Goal: Task Accomplishment & Management: Complete application form

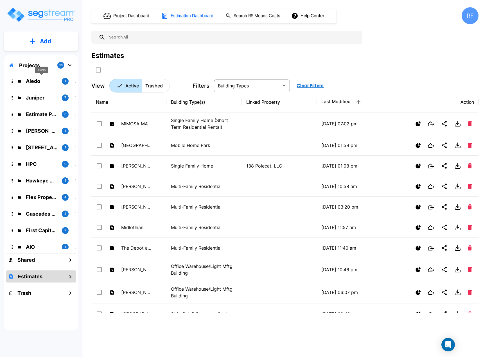
click at [35, 80] on p "Aledo" at bounding box center [41, 81] width 31 height 8
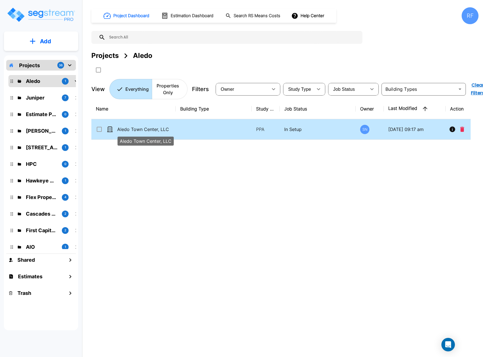
click at [144, 130] on p "Aledo Town Center, LLC" at bounding box center [145, 129] width 56 height 7
checkbox input "true"
click at [144, 130] on p "Aledo Town Center, LLC" at bounding box center [145, 129] width 56 height 7
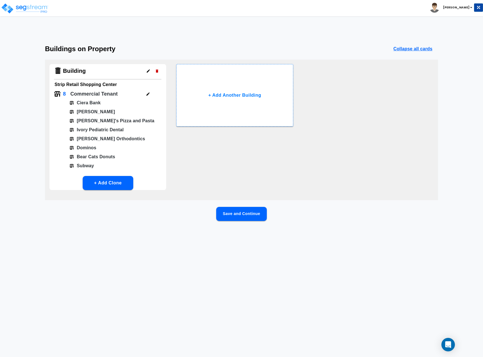
click at [243, 211] on button "Save and Continue" at bounding box center [241, 214] width 51 height 14
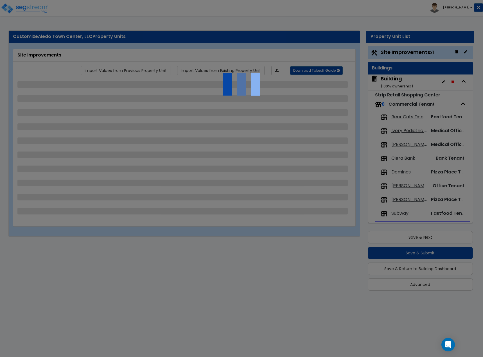
select select "2"
select select "1"
select select "2"
select select "1"
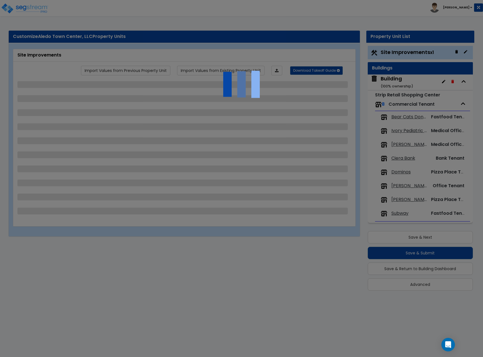
select select "1"
select select "2"
select select "1"
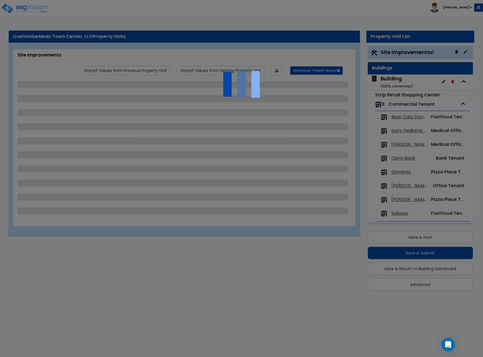
select select "2"
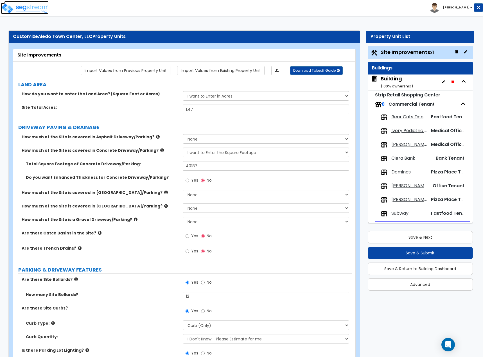
click at [38, 8] on img at bounding box center [25, 8] width 48 height 11
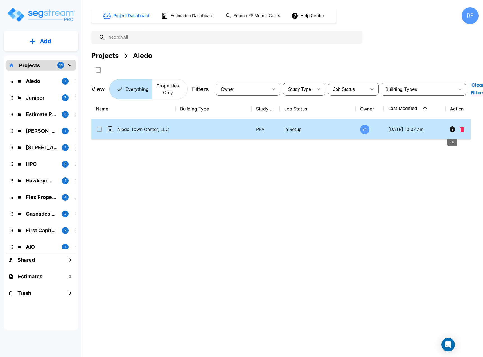
click at [452, 131] on icon "Info" at bounding box center [452, 129] width 6 height 6
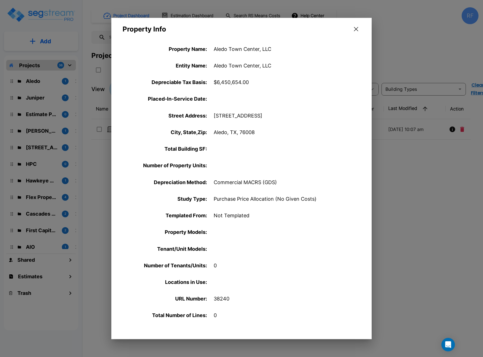
click at [356, 30] on icon "button" at bounding box center [356, 29] width 4 height 4
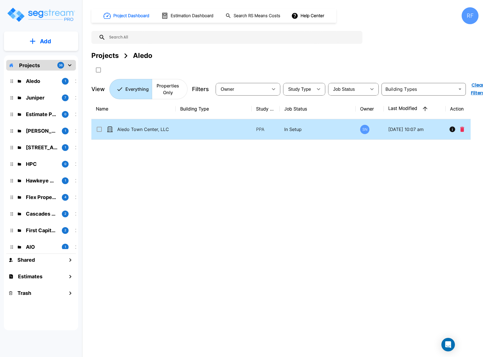
click at [205, 123] on td at bounding box center [214, 129] width 76 height 21
checkbox input "true"
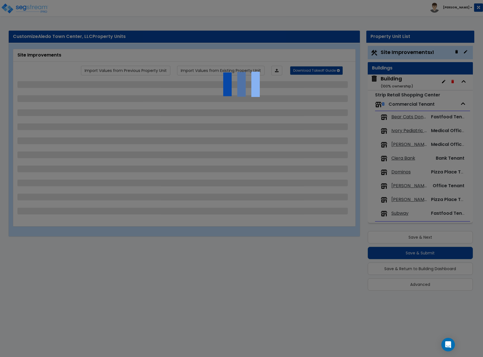
select select "2"
select select "1"
select select "2"
select select "1"
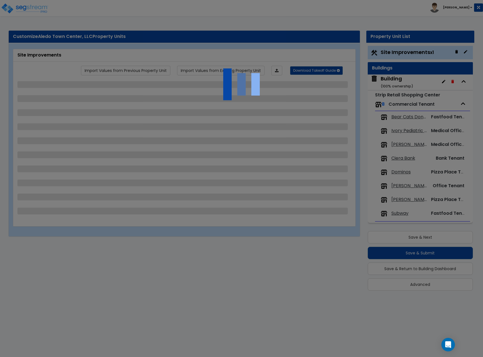
select select "1"
select select "2"
select select "1"
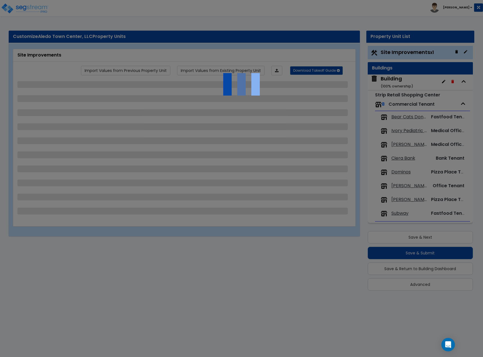
select select "2"
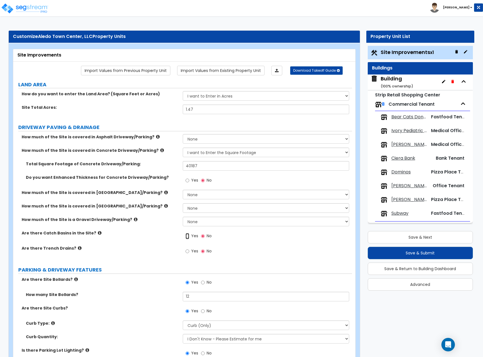
click at [186, 237] on input "Yes" at bounding box center [187, 236] width 4 height 6
radio input "true"
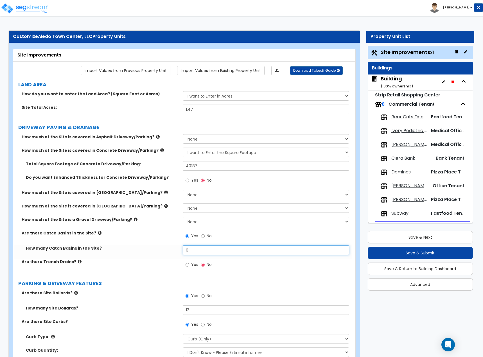
click at [192, 247] on input "0" at bounding box center [266, 250] width 167 height 10
type input "2"
click at [147, 261] on label "Are there Trench Drains?" at bounding box center [100, 262] width 157 height 6
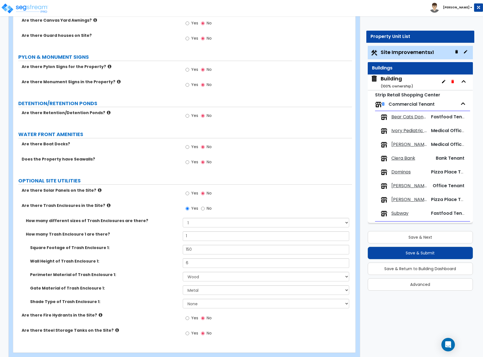
scroll to position [1202, 0]
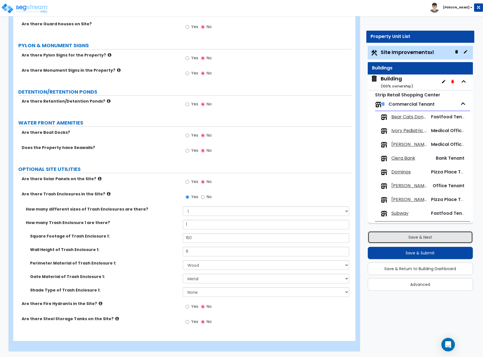
click at [435, 236] on button "Save & Next" at bounding box center [419, 237] width 105 height 12
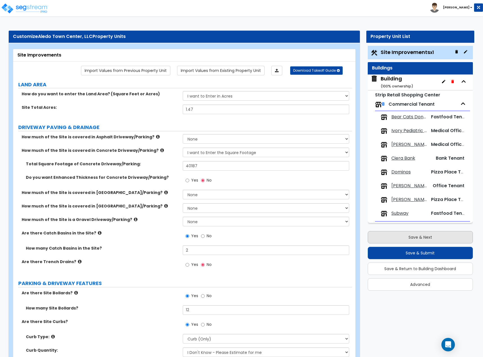
scroll to position [2, 0]
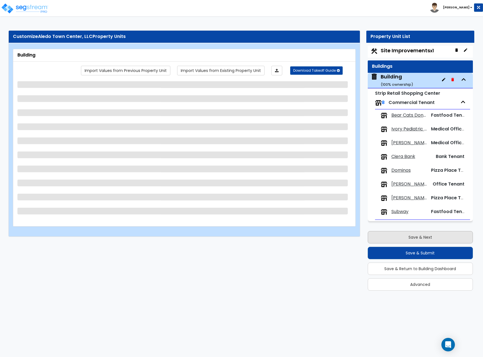
select select "3"
select select "4"
select select "2"
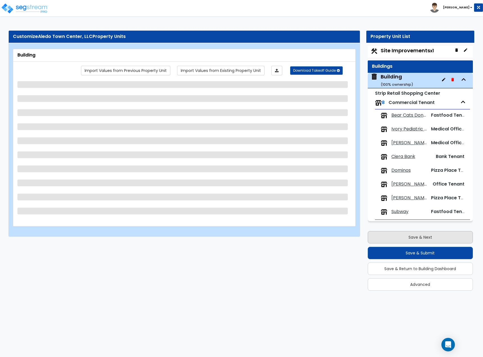
select select "1"
select select "6"
select select "1"
select select "3"
select select "2"
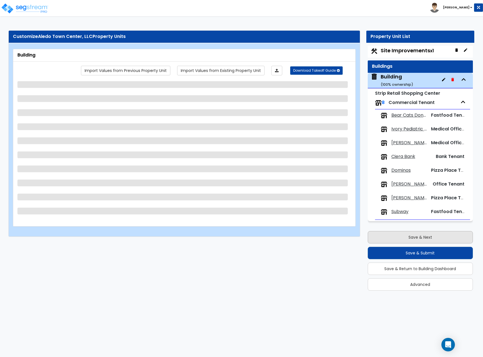
select select "3"
select select "7"
select select "2"
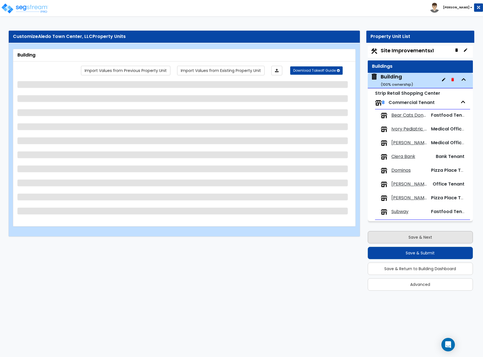
select select "2"
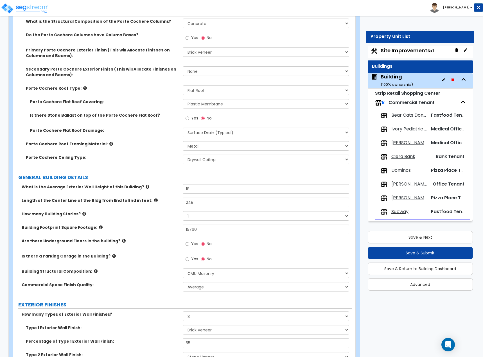
scroll to position [169, 0]
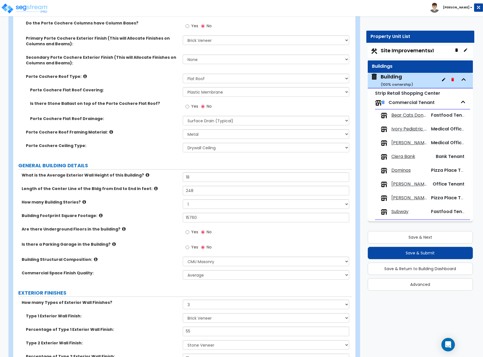
click at [157, 194] on div "Length of the Center Line of the Bldg from End to End in feet: 248" at bounding box center [182, 192] width 338 height 13
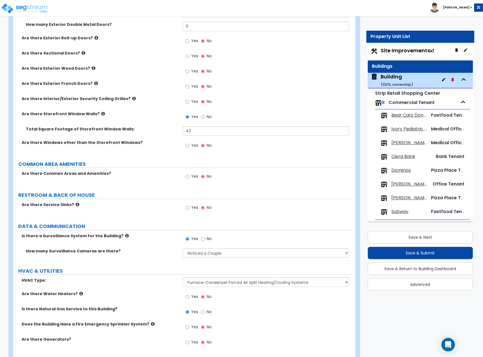
scroll to position [1093, 0]
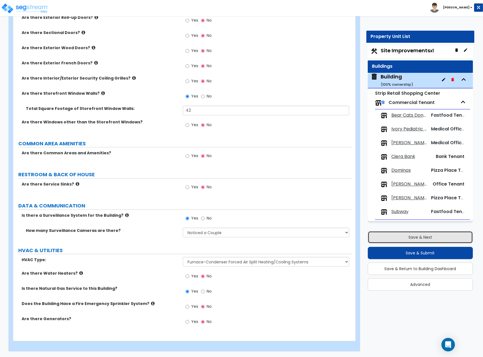
click at [395, 237] on button "Save & Next" at bounding box center [419, 237] width 105 height 12
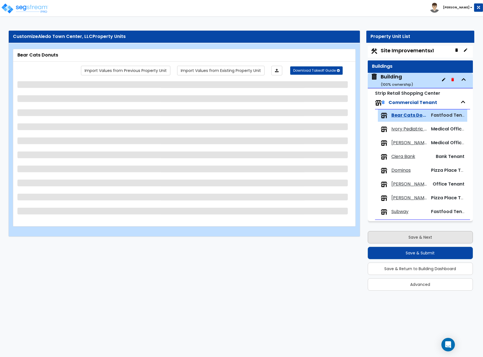
select select "1"
select select "2"
select select "1"
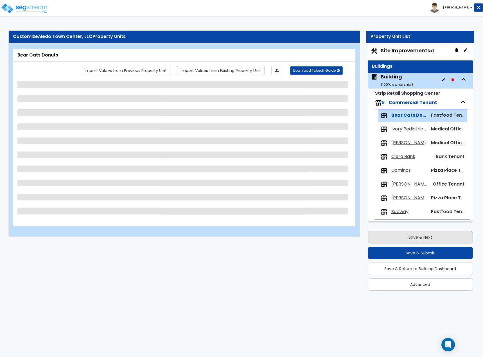
select select "1"
select select "3"
select select "4"
select select "1"
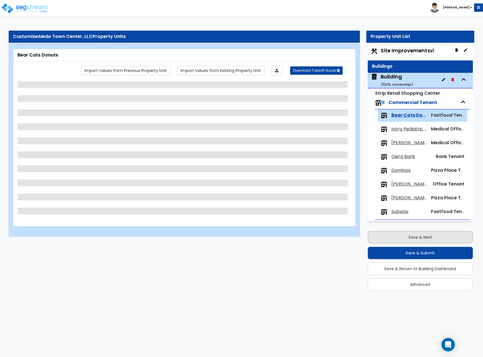
select select "3"
select select "1"
select select "2"
select select "1"
select select "2"
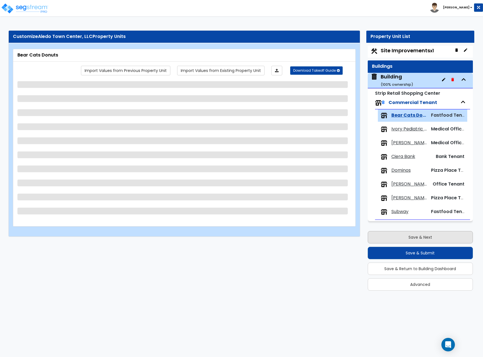
select select "1"
select select "2"
select select "1"
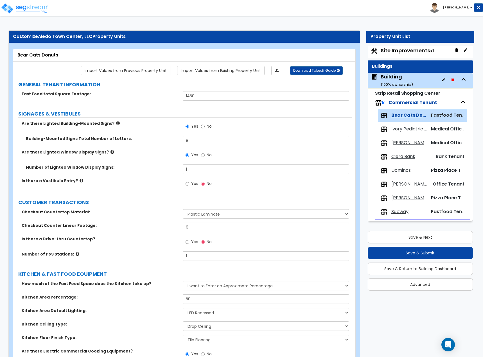
click at [194, 12] on div "Toggle navigation Rafael" at bounding box center [241, 8] width 483 height 16
click at [149, 183] on label "Is there a Vestibule Entry?" at bounding box center [100, 181] width 157 height 6
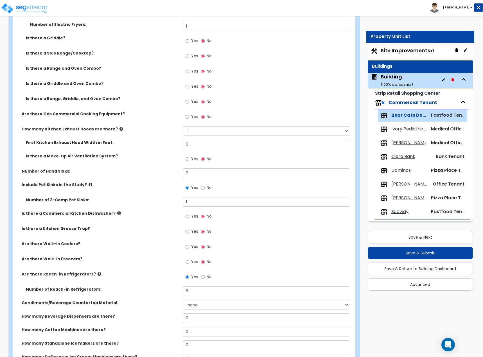
scroll to position [365, 0]
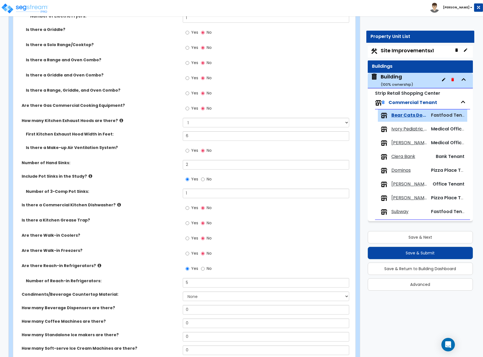
click at [403, 76] on div "Building ( 100 % ownership)" at bounding box center [396, 80] width 32 height 14
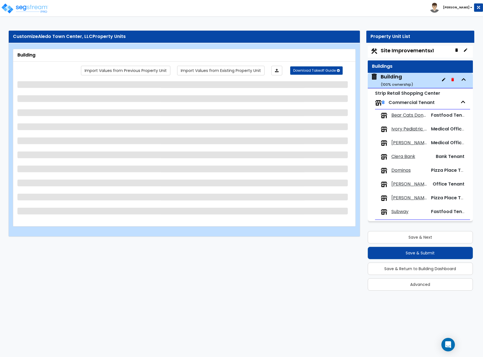
scroll to position [0, 0]
select select "3"
select select "4"
select select "2"
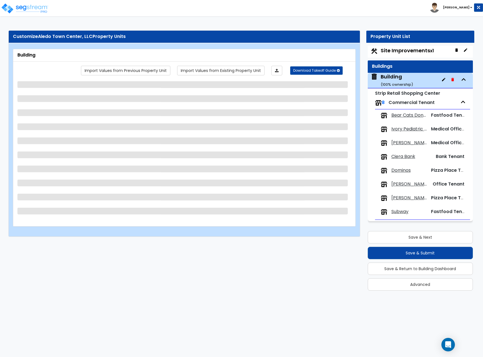
select select "2"
select select "1"
select select "6"
select select "1"
select select "3"
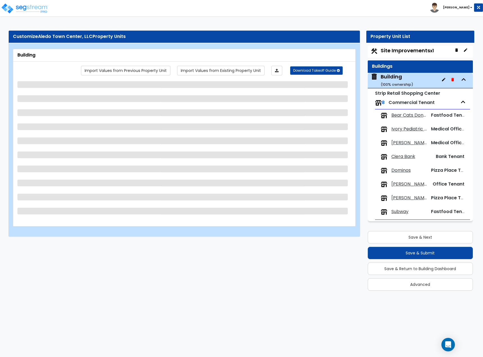
select select "2"
select select "3"
select select "7"
select select "2"
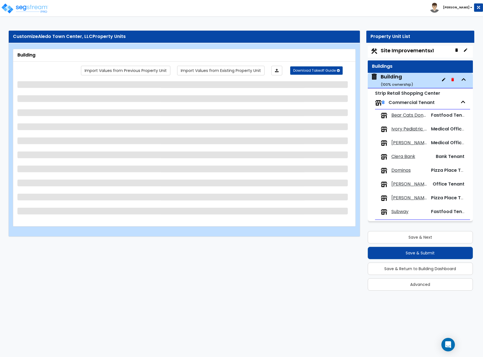
select select "2"
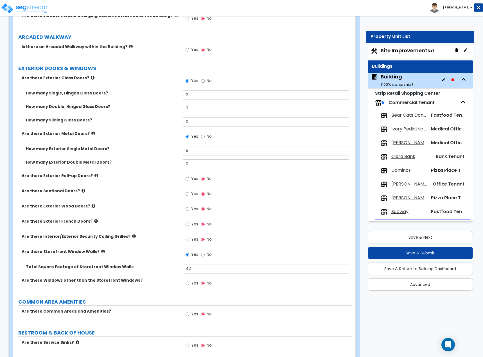
scroll to position [937, 0]
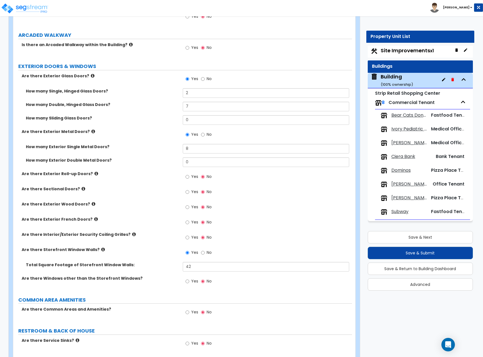
click at [191, 279] on span "Yes" at bounding box center [194, 281] width 7 height 6
click at [189, 279] on input "Yes" at bounding box center [187, 281] width 4 height 6
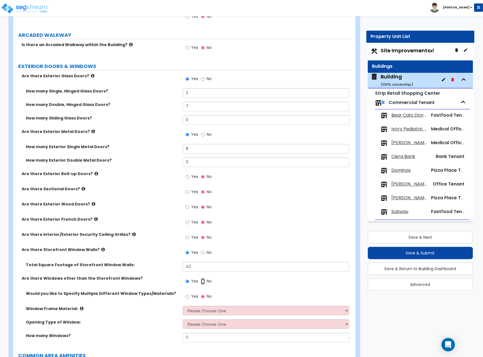
click at [204, 281] on input "No" at bounding box center [203, 281] width 4 height 6
radio input "false"
radio input "true"
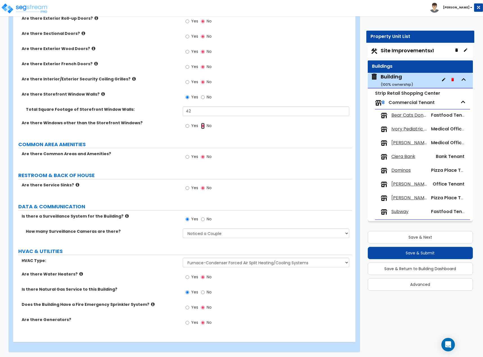
scroll to position [1093, 0]
click at [408, 155] on span "Ciera Bank" at bounding box center [403, 156] width 24 height 6
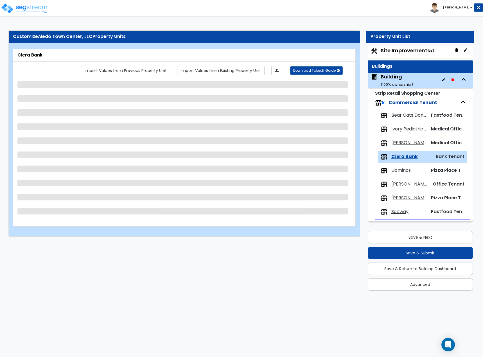
select select "1"
select select "2"
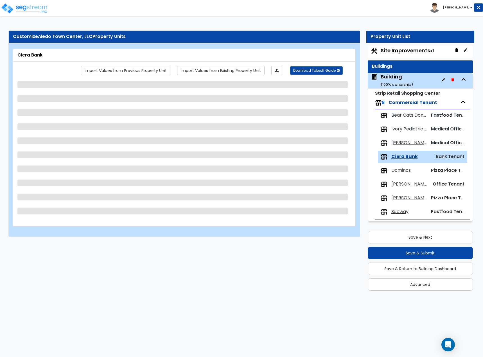
select select "1"
select select "3"
select select "4"
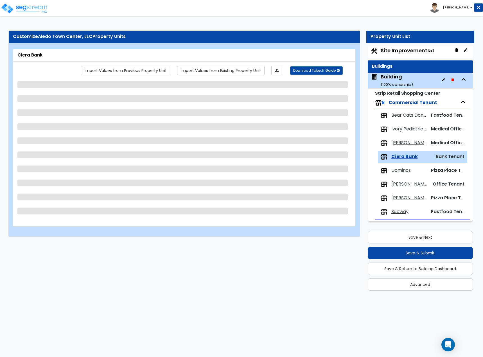
select select "2"
select select "5"
select select "1"
select select "3"
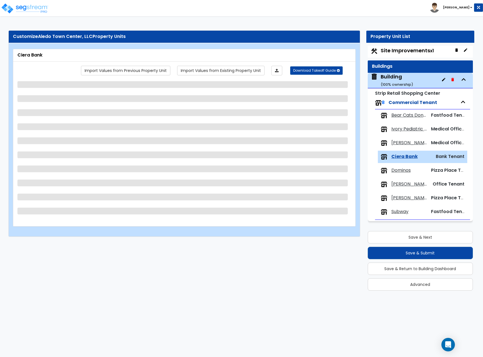
select select "1"
select select "2"
select select "1"
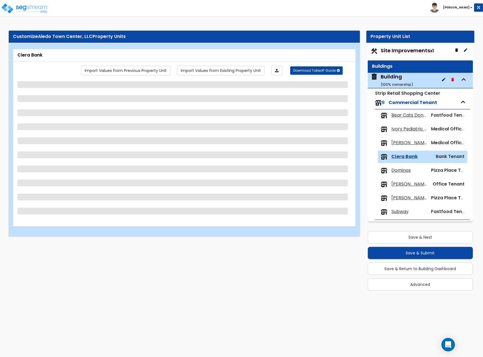
select select "1"
select select "3"
select select "2"
select select "1"
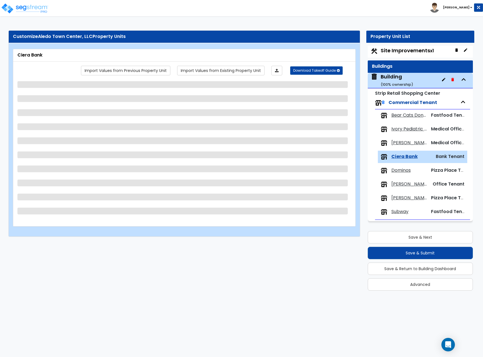
select select "2"
select select "5"
select select "1"
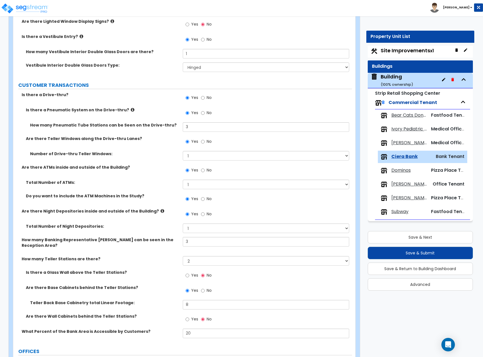
scroll to position [140, 0]
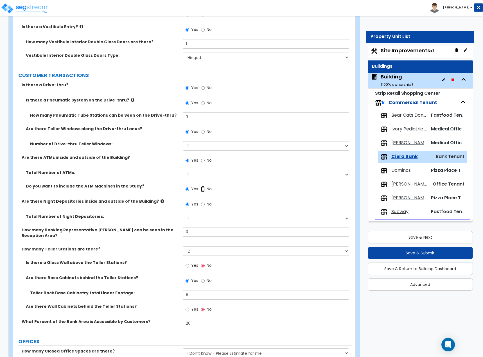
click at [203, 188] on input "No" at bounding box center [203, 189] width 4 height 6
radio input "false"
radio input "true"
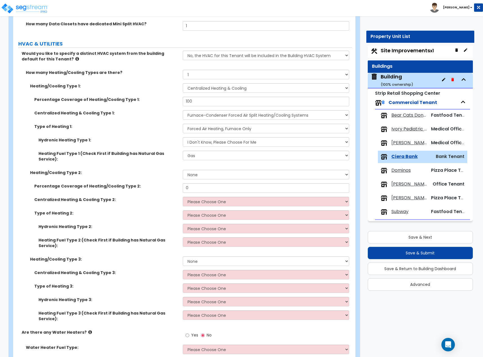
scroll to position [1484, 0]
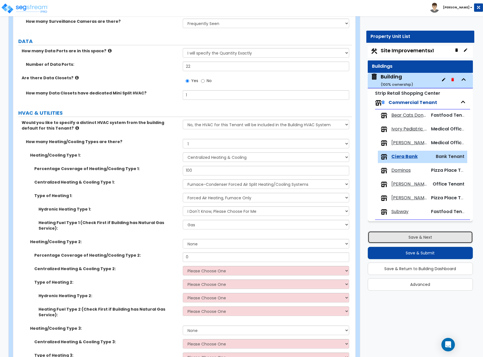
click at [391, 236] on button "Save & Next" at bounding box center [419, 237] width 105 height 12
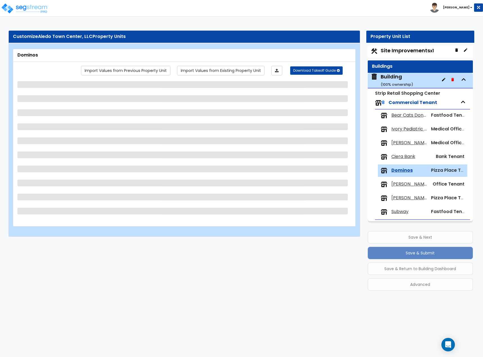
scroll to position [0, 0]
select select "1"
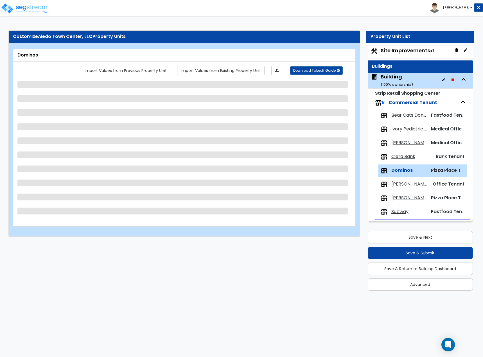
select select "1"
select select "2"
select select "1"
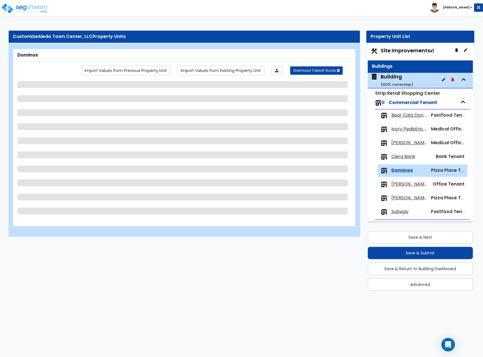
select select "1"
select select "2"
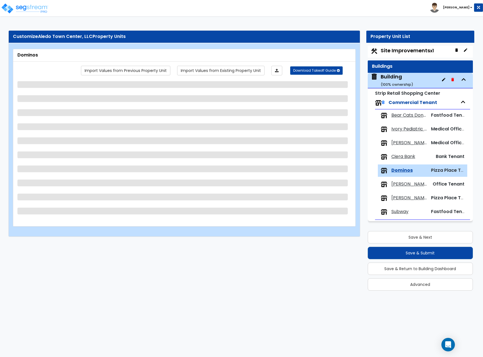
select select "1"
select select "2"
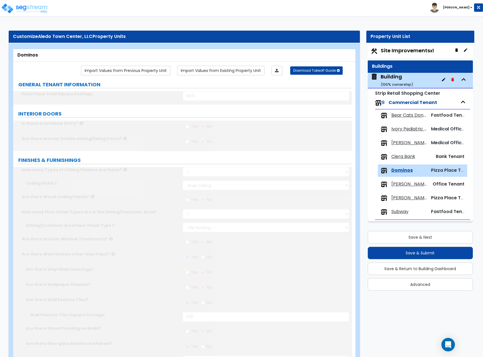
select select "1"
type input "1"
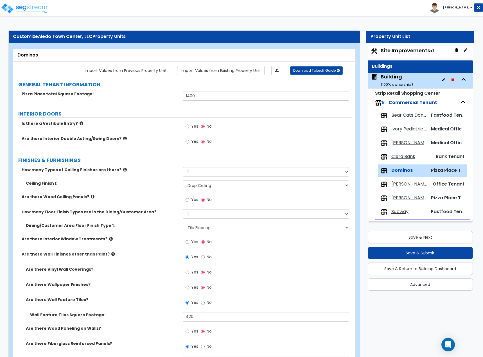
click at [395, 76] on div "Building ( 100 % ownership)" at bounding box center [396, 80] width 32 height 14
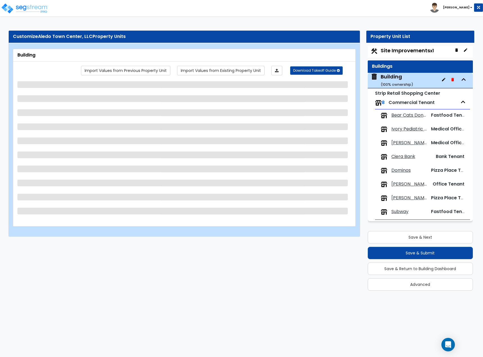
select select "3"
select select "4"
select select "2"
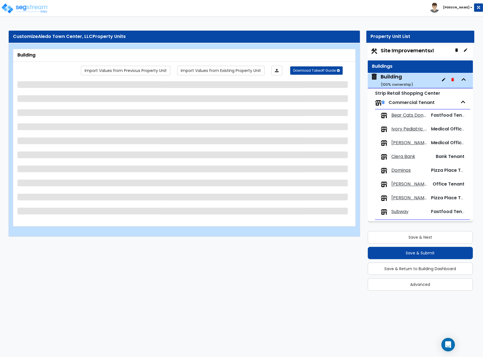
select select "1"
select select "6"
select select "1"
select select "3"
select select "2"
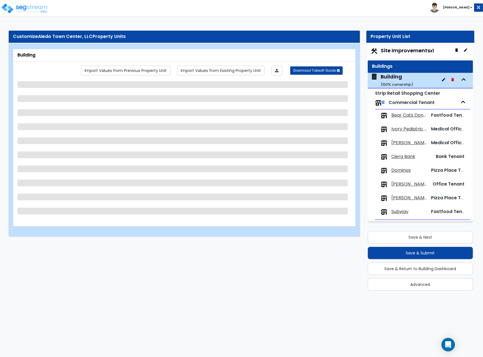
select select "3"
select select "7"
select select "2"
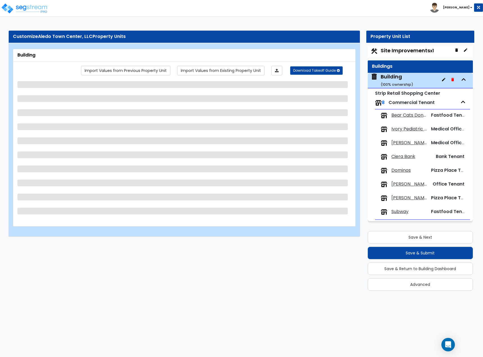
select select "2"
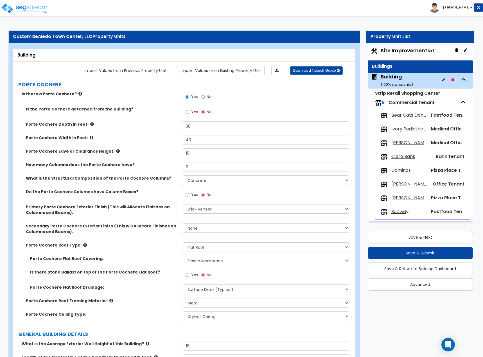
click at [399, 51] on span "Site Improvements x1" at bounding box center [406, 50] width 53 height 7
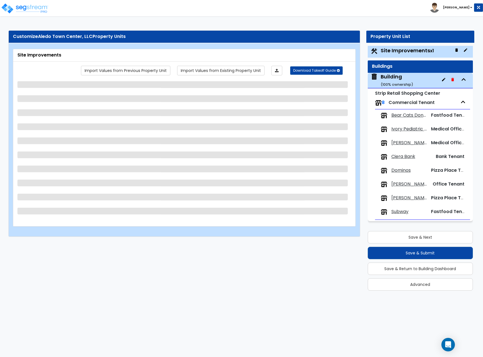
select select "2"
select select "1"
select select "2"
select select "1"
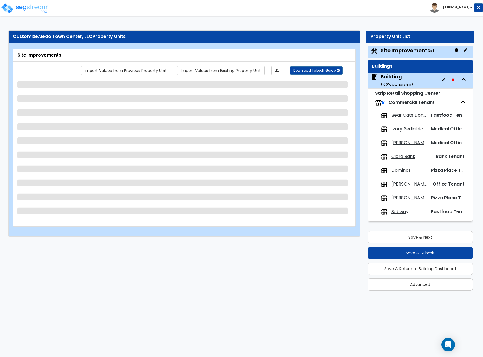
select select "2"
select select "1"
select select "2"
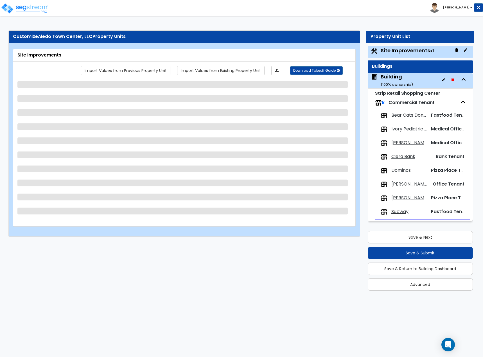
select select "2"
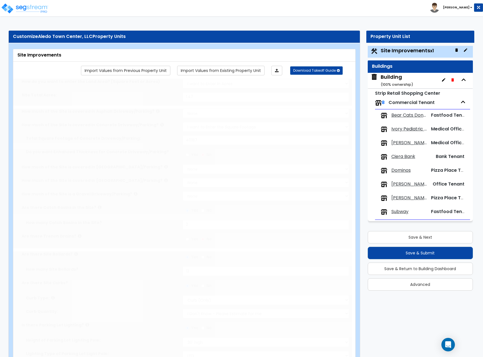
radio input "true"
select select "1"
type input "8"
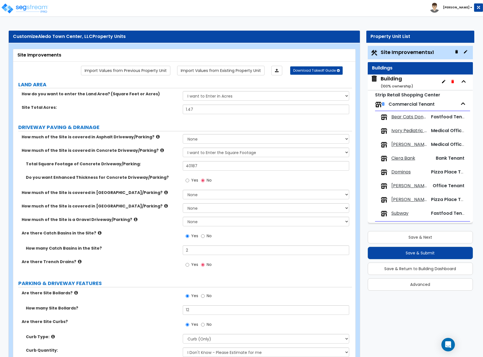
click at [206, 236] on label "No" at bounding box center [206, 237] width 11 height 10
click at [204, 236] on input "No" at bounding box center [203, 236] width 4 height 6
radio input "false"
radio input "true"
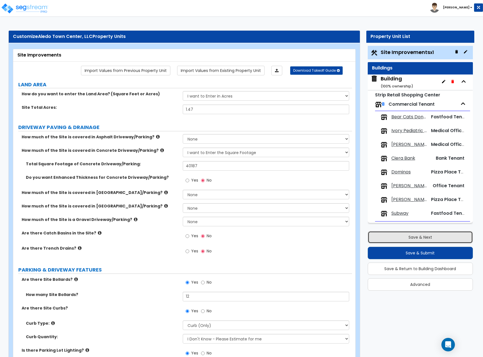
click at [387, 236] on button "Save & Next" at bounding box center [419, 237] width 105 height 12
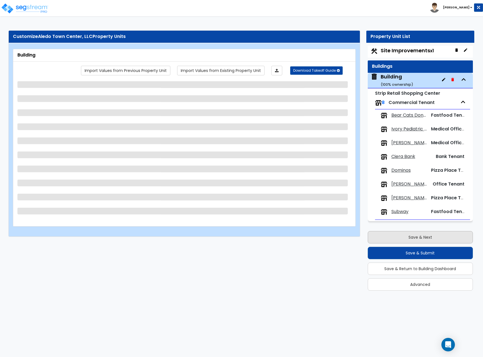
select select "3"
select select "4"
select select "2"
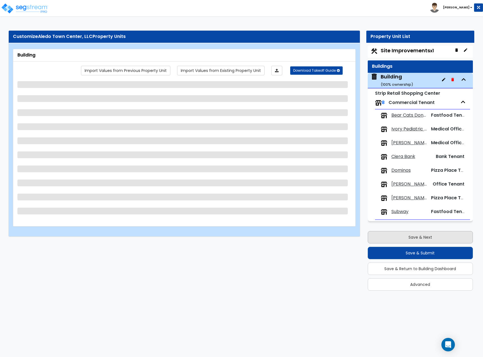
select select "1"
select select "6"
select select "1"
select select "3"
select select "2"
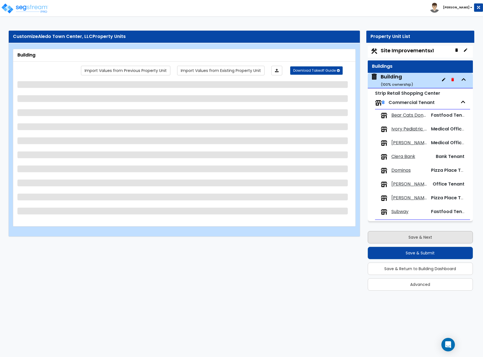
select select "3"
select select "7"
select select "2"
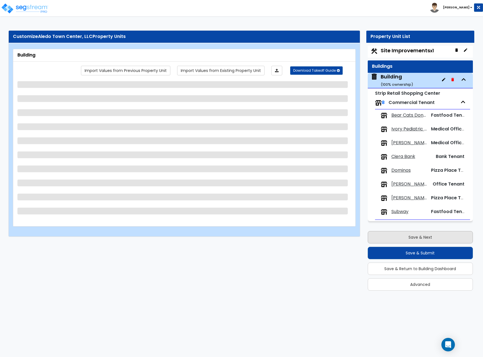
select select "2"
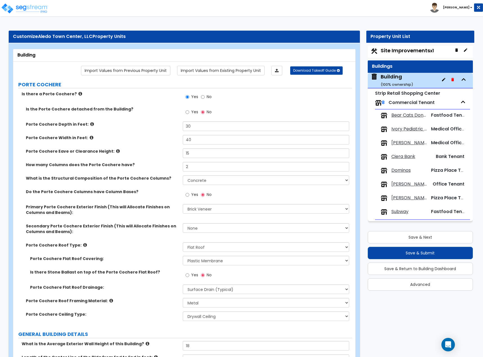
click at [158, 191] on label "Do the Porte Cochere Columns have Column Bases?" at bounding box center [102, 192] width 153 height 6
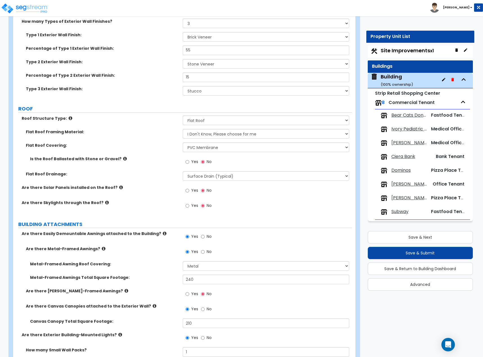
scroll to position [309, 0]
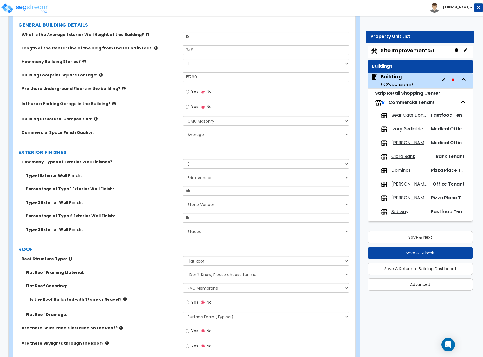
click at [404, 140] on span "Scott Mysers Orthodontics" at bounding box center [408, 143] width 35 height 6
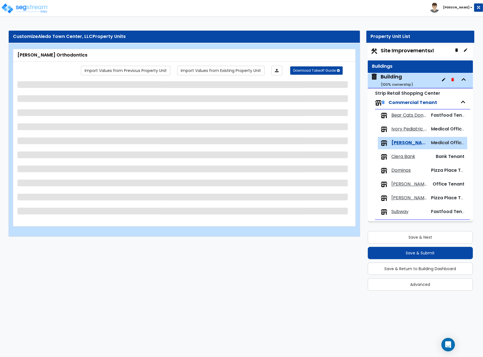
select select "2"
select select "1"
select select "3"
select select "1"
select select "3"
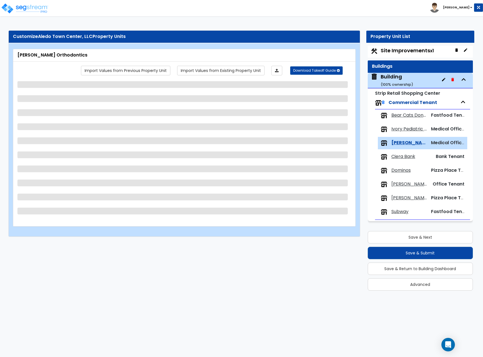
select select "2"
select select "3"
select select "2"
select select "1"
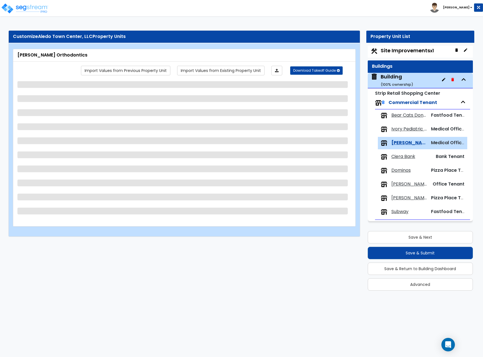
select select "1"
select select "2"
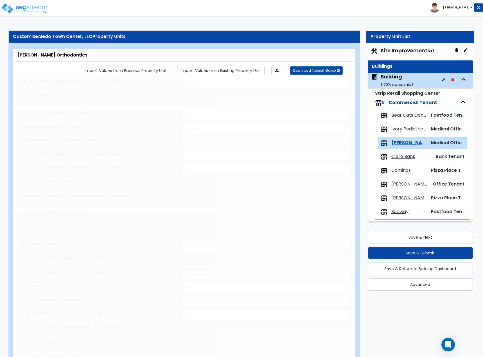
select select "1"
select select "5"
radio input "true"
select select "2"
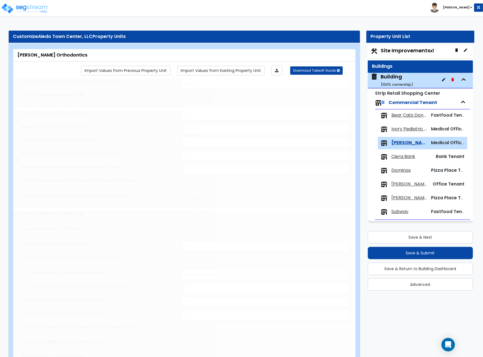
radio input "true"
type input "1"
type input "80"
select select "1"
type input "4"
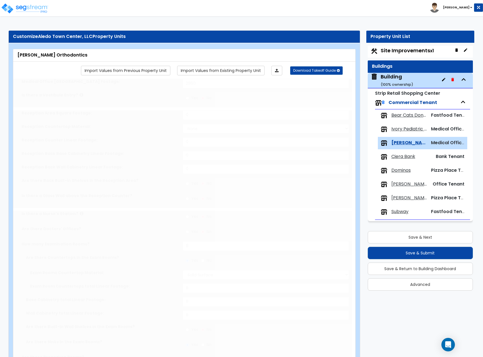
type input "4"
type input "1"
select select "2"
select select "1"
type input "2"
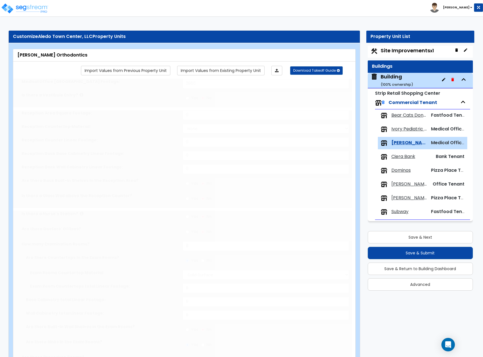
radio input "true"
type input "1"
radio input "true"
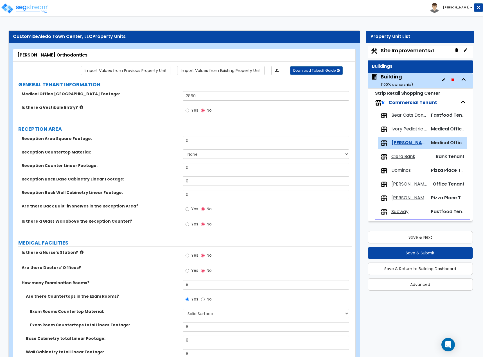
click at [403, 169] on span "Dominos" at bounding box center [400, 170] width 19 height 6
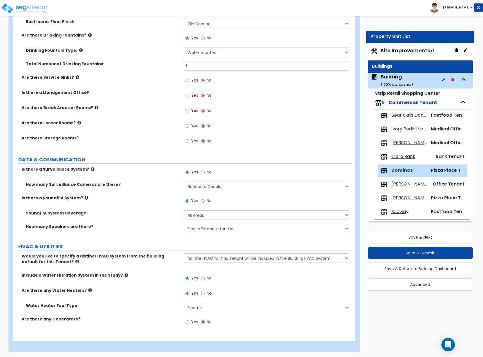
scroll to position [1353, 0]
click at [406, 196] on span "Joe's Pizza and Pasta" at bounding box center [408, 198] width 35 height 6
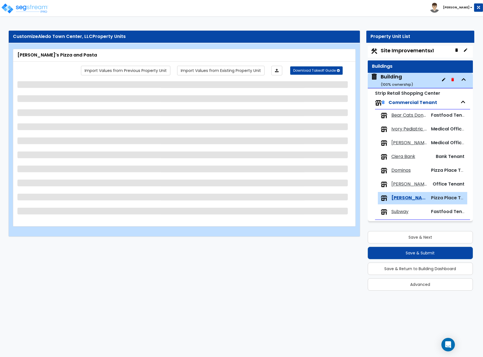
scroll to position [0, 0]
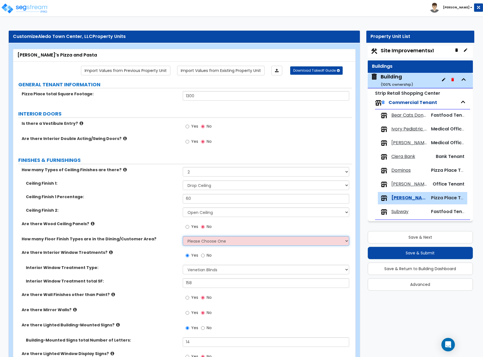
click at [192, 239] on select "Please Choose One 1 2 3 4" at bounding box center [266, 241] width 167 height 10
click at [155, 217] on div "Ceiling Finish 2: Please Choose One Drop Ceiling Open Ceiling Drywall Ceiling" at bounding box center [182, 213] width 338 height 13
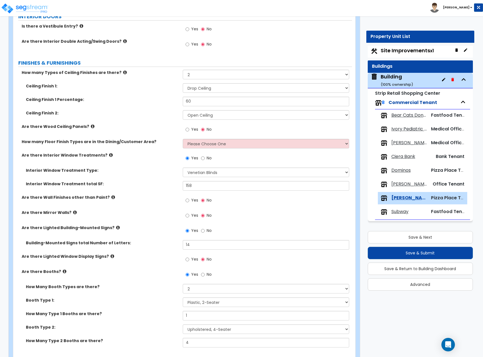
scroll to position [89, 0]
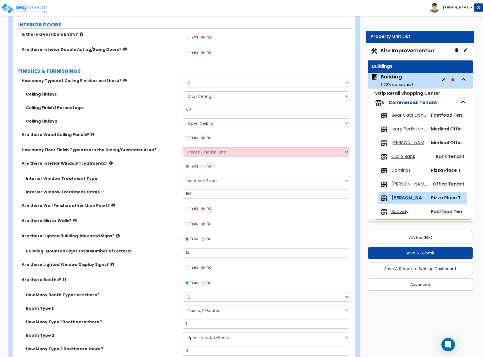
click at [157, 126] on div "Ceiling Finish 2: Please Choose One Drop Ceiling Open Ceiling Drywall Ceiling" at bounding box center [182, 124] width 338 height 13
click at [155, 178] on label "Interior Window Treatment Type:" at bounding box center [102, 179] width 153 height 6
click at [172, 201] on div "Interior Window Treatment total SF: 158" at bounding box center [182, 195] width 338 height 13
click at [217, 151] on select "Please Choose One 1 2 3 4" at bounding box center [266, 152] width 167 height 10
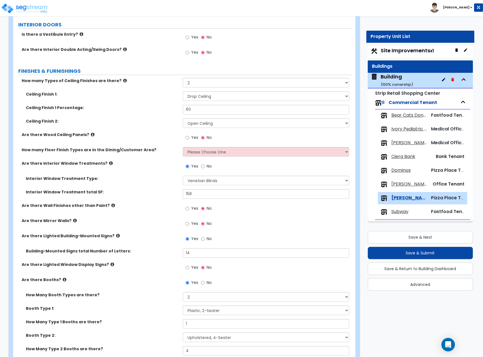
click at [152, 169] on div "Are there Interior Window Treatments? Yes No" at bounding box center [182, 167] width 338 height 15
click at [120, 288] on div "Are there Booths? Yes No" at bounding box center [182, 284] width 338 height 15
click at [142, 216] on div "Are there Wall Finishes other than Paint? Yes No" at bounding box center [182, 210] width 338 height 15
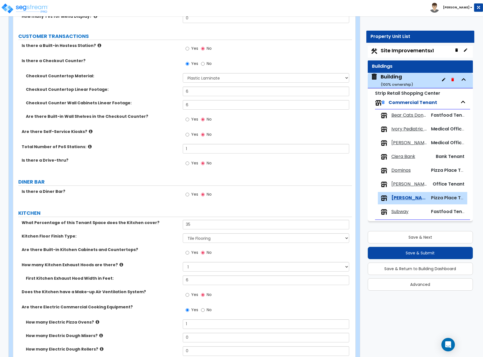
scroll to position [567, 0]
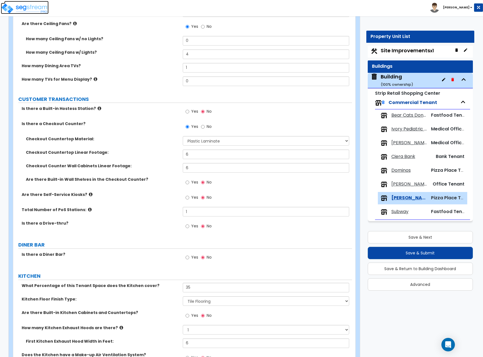
click at [37, 6] on img at bounding box center [25, 8] width 48 height 11
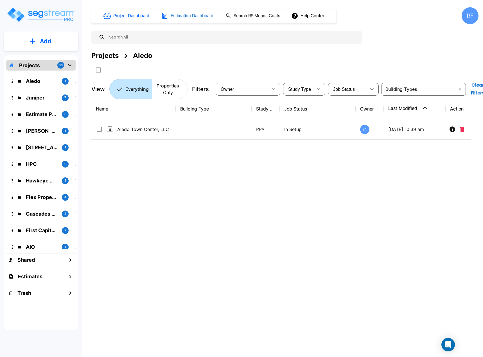
click at [208, 15] on h1 "Estimation Dashboard" at bounding box center [191, 16] width 43 height 6
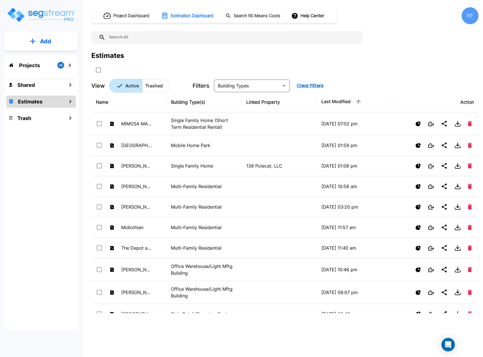
click at [61, 42] on button "Add" at bounding box center [41, 41] width 74 height 16
click at [44, 87] on p "Add Estimate" at bounding box center [44, 88] width 29 height 7
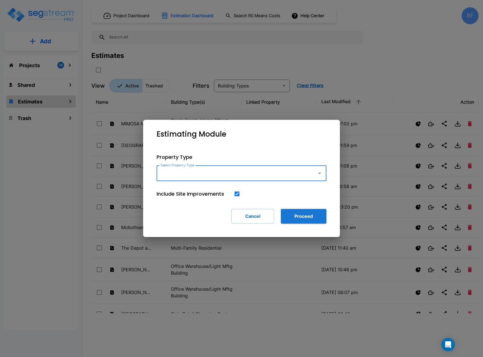
click at [311, 173] on input "Select Property Type" at bounding box center [235, 173] width 153 height 11
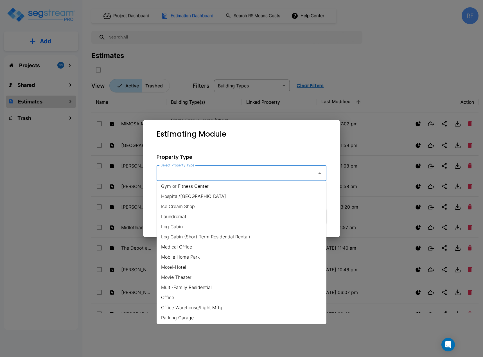
scroll to position [253, 0]
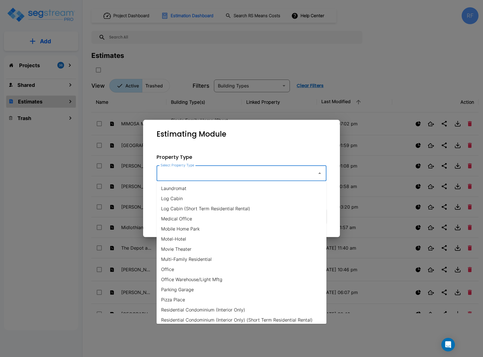
click at [285, 271] on li "Office" at bounding box center [241, 269] width 170 height 10
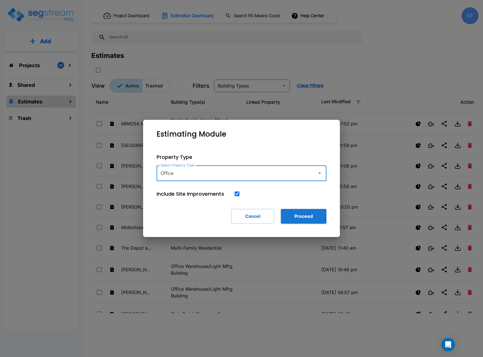
type input "Office"
click at [297, 218] on button "Proceed" at bounding box center [304, 216] width 46 height 15
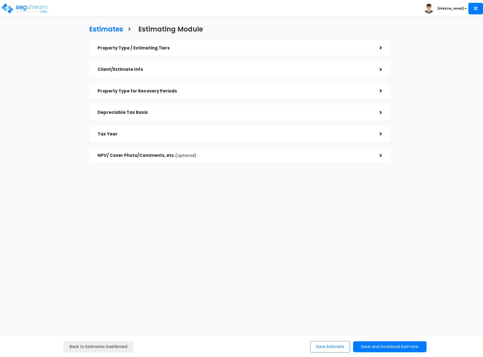
checkbox input "true"
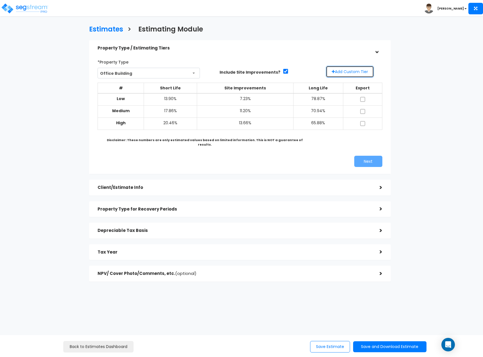
click at [349, 73] on button "Add Custom Tier" at bounding box center [350, 72] width 48 height 12
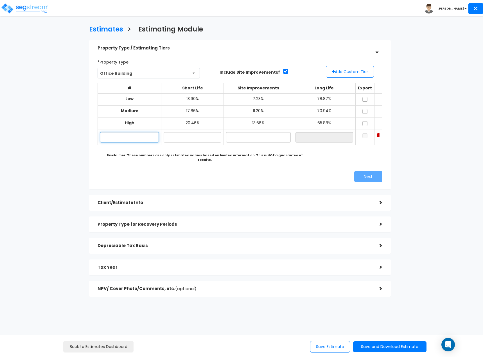
click at [154, 139] on input "text" at bounding box center [129, 137] width 59 height 10
type input "Lo"
click at [183, 137] on input "text" at bounding box center [192, 137] width 58 height 10
type input "12.00%"
click at [241, 137] on input "text" at bounding box center [258, 137] width 65 height 10
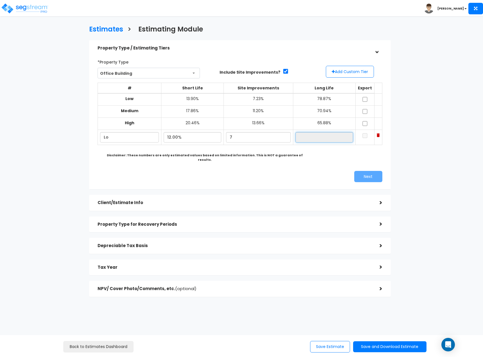
type input "7.00%"
type input "81.00%"
click at [299, 137] on input "81.00%" at bounding box center [324, 137] width 58 height 10
click at [256, 141] on input "7.00%" at bounding box center [258, 137] width 65 height 10
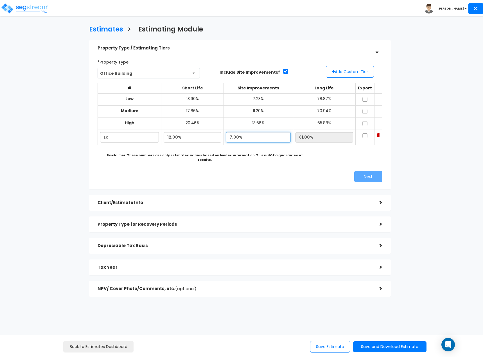
click at [255, 141] on input "7.00%" at bounding box center [258, 137] width 65 height 10
type input "6.00%"
type input "82.00%"
click at [312, 139] on input "82.00%" at bounding box center [324, 137] width 58 height 10
click at [365, 137] on input "checkbox" at bounding box center [365, 135] width 6 height 5
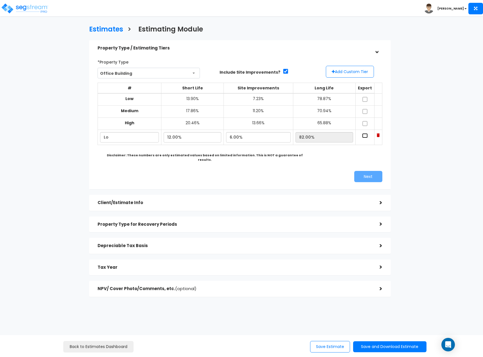
checkbox input "true"
click at [351, 73] on button "Add Custom Tier" at bounding box center [350, 72] width 48 height 12
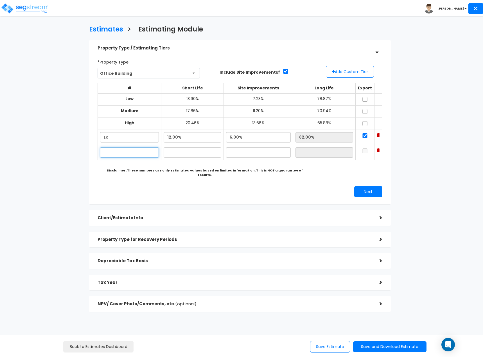
click at [133, 153] on input "text" at bounding box center [129, 152] width 59 height 10
type input "Hi"
click at [194, 154] on input "text" at bounding box center [192, 152] width 58 height 10
type input "20.00%"
click at [245, 153] on input "text" at bounding box center [258, 152] width 65 height 10
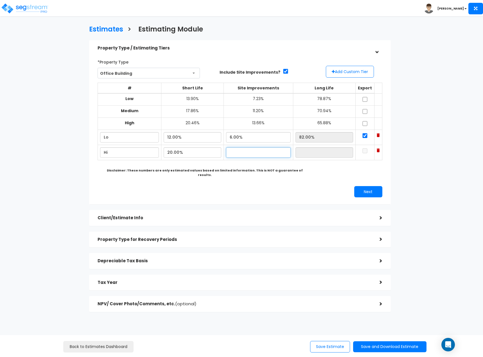
click at [254, 153] on input "text" at bounding box center [258, 152] width 65 height 10
type input "15.00%"
type input "65.00%"
click at [223, 170] on b "Disclaimer: These numbers are only estimated values based on limited informatio…" at bounding box center [205, 172] width 196 height 9
click at [368, 152] on td at bounding box center [364, 152] width 19 height 15
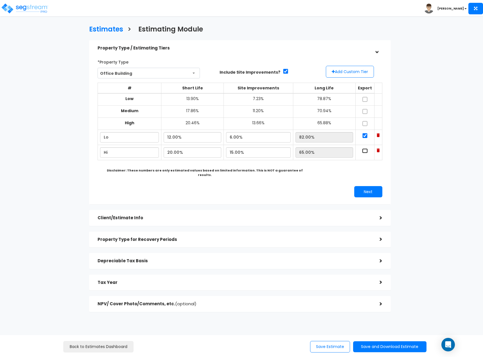
click at [365, 152] on input "checkbox" at bounding box center [365, 150] width 6 height 5
checkbox input "true"
click at [358, 186] on button "Next" at bounding box center [368, 191] width 28 height 11
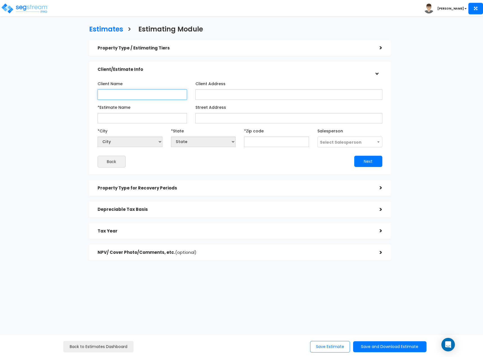
click at [137, 97] on input "Client Name" at bounding box center [141, 94] width 89 height 10
type input "CAMCO"
click at [253, 94] on input "Client Address" at bounding box center [288, 94] width 187 height 10
click at [152, 119] on input "*Estimate Name" at bounding box center [141, 118] width 89 height 10
type input "[GEOGRAPHIC_DATA]"
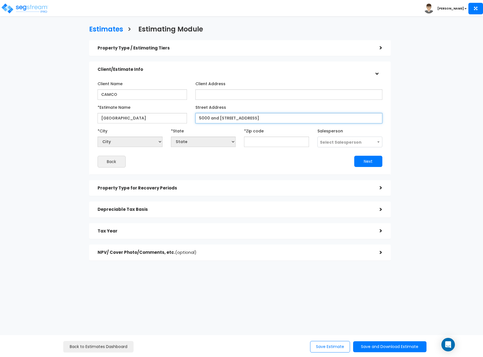
type input "5000 and 5050 Quorum Drive"
click at [263, 140] on input "text" at bounding box center [276, 142] width 65 height 10
type input "7"
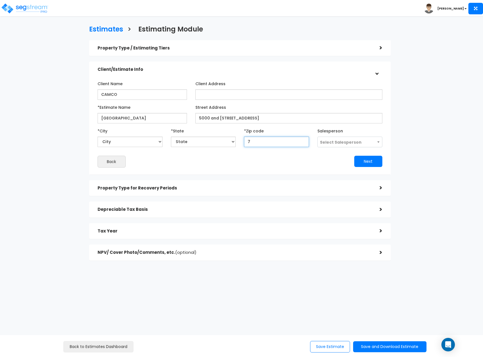
select select "LA"
type input "752"
select select "TX"
type input "75254"
click at [220, 168] on div "Client Name CAMCO Client Address" at bounding box center [239, 123] width 293 height 94
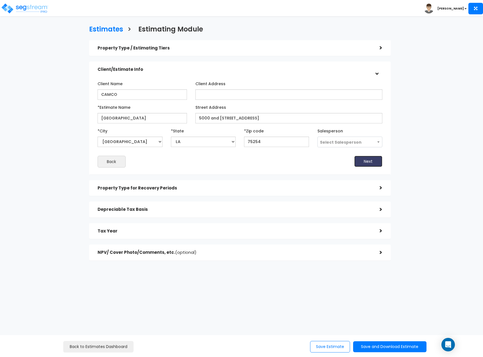
click at [363, 161] on button "Next" at bounding box center [368, 161] width 28 height 11
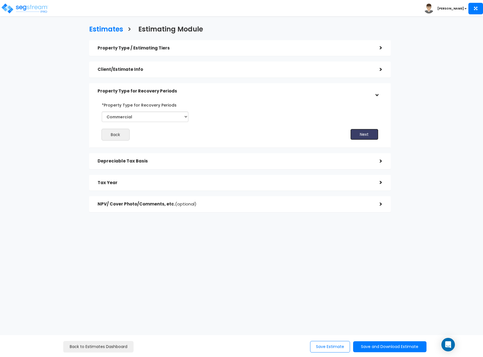
click at [360, 137] on button "Next" at bounding box center [364, 134] width 28 height 11
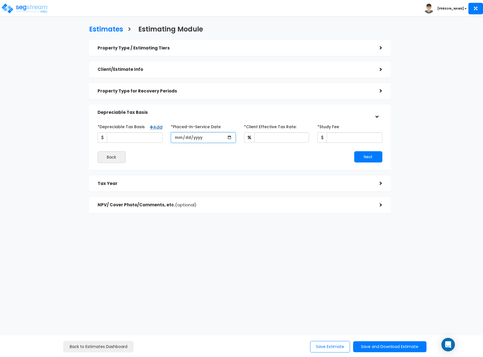
click at [177, 137] on input "date" at bounding box center [203, 137] width 65 height 10
type input "2024-09-30"
click at [272, 140] on input "*Client Effective Tax Rate:" at bounding box center [281, 137] width 54 height 10
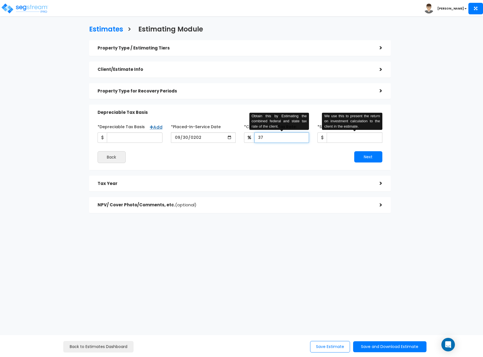
type input "37"
click at [358, 137] on input "*Study Fee" at bounding box center [354, 137] width 56 height 10
click at [278, 135] on input "37" at bounding box center [281, 137] width 54 height 10
click at [351, 136] on input "*Study Fee" at bounding box center [354, 137] width 56 height 10
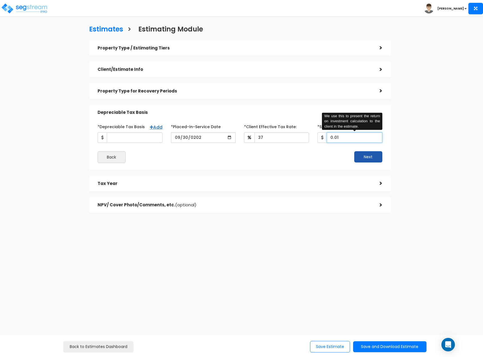
type input "0.01"
click at [373, 154] on button "Next" at bounding box center [368, 156] width 28 height 11
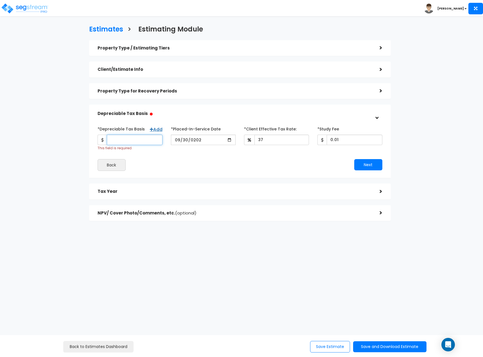
click at [144, 140] on input "*Depreciable Tax Basis" at bounding box center [135, 140] width 56 height 10
click at [366, 164] on button "Next" at bounding box center [368, 164] width 28 height 11
click at [123, 140] on input "0" at bounding box center [135, 140] width 56 height 10
type input "22,000,000"
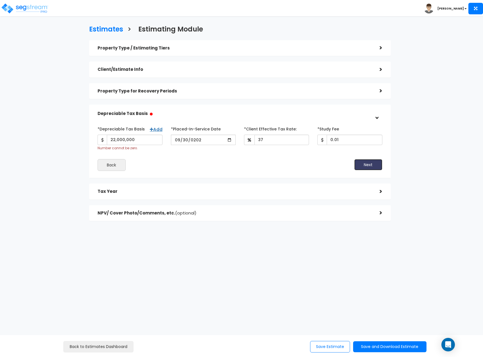
click at [360, 165] on button "Next" at bounding box center [368, 164] width 28 height 11
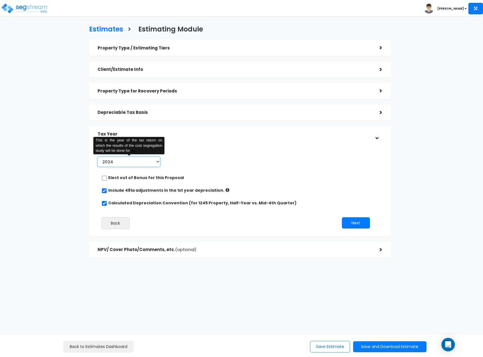
click at [134, 164] on select "2024 2025 2026" at bounding box center [128, 161] width 63 height 10
select select "2025"
click at [97, 156] on select "2024 2025 2026" at bounding box center [128, 161] width 63 height 10
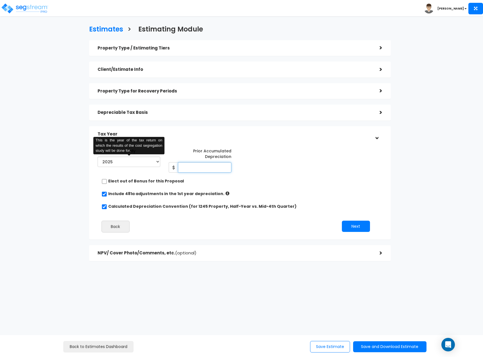
click at [183, 168] on input "Prior Accumulated Depreciation" at bounding box center [204, 167] width 53 height 10
type input "564,000"
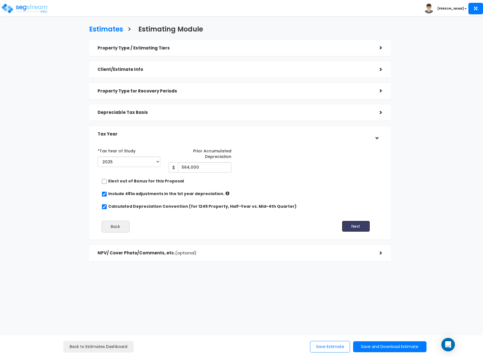
click at [357, 226] on button "Next" at bounding box center [356, 225] width 28 height 11
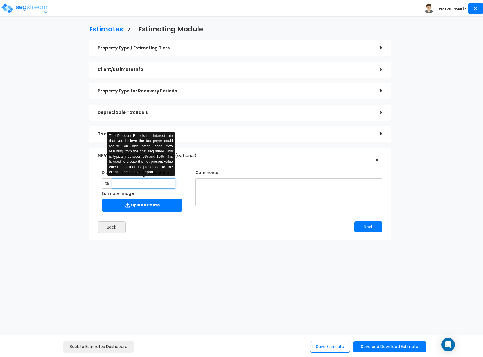
click at [164, 183] on input "text" at bounding box center [143, 183] width 63 height 10
type input "6"
click at [226, 186] on textarea "Comments" at bounding box center [288, 192] width 187 height 28
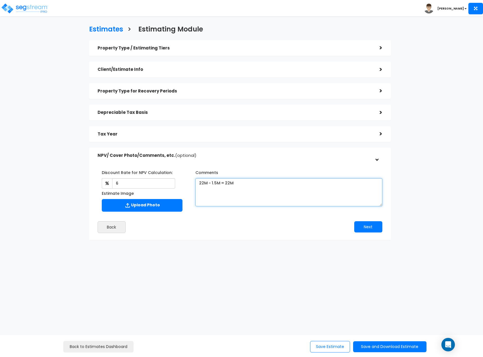
click at [203, 185] on textarea "22M - 1.5M = 22M" at bounding box center [288, 192] width 187 height 28
type textarea "23.5M - 1.5M = 22M"
click at [365, 228] on button "Next" at bounding box center [368, 226] width 28 height 11
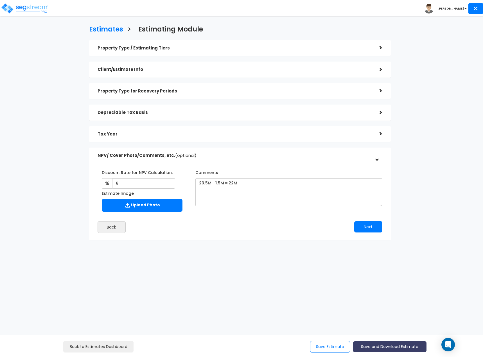
click at [390, 347] on button "Save and Download Estimate" at bounding box center [389, 346] width 73 height 11
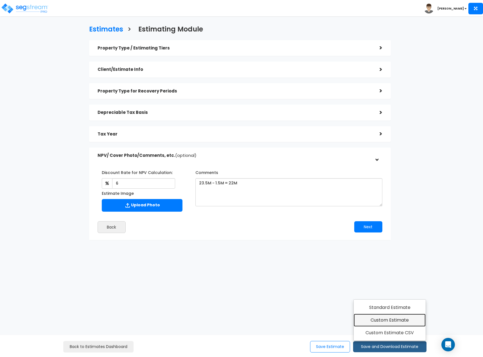
click at [393, 321] on link "Custom Estimate" at bounding box center [389, 319] width 72 height 13
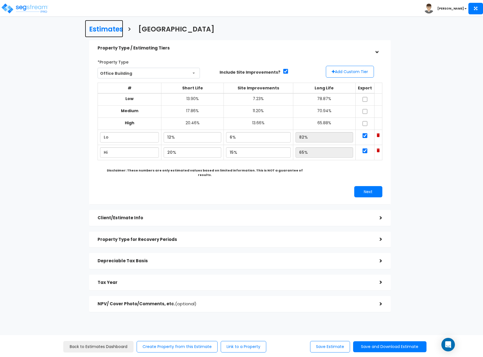
click at [112, 29] on h3 "Estimates" at bounding box center [106, 30] width 34 height 9
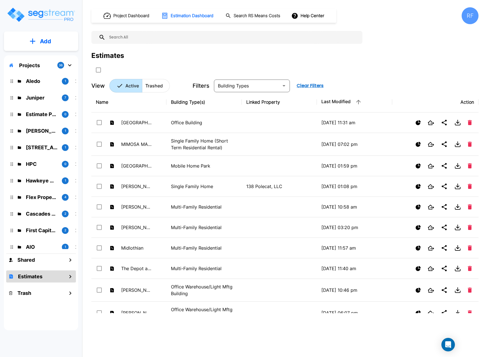
click at [49, 40] on p "Add" at bounding box center [45, 41] width 11 height 8
click at [42, 88] on p "Add Estimate" at bounding box center [44, 88] width 29 height 7
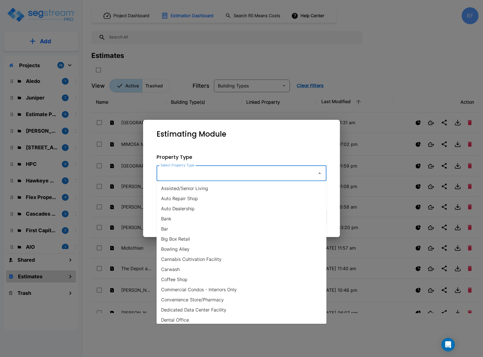
click at [194, 173] on input "Select Property Type" at bounding box center [235, 173] width 153 height 11
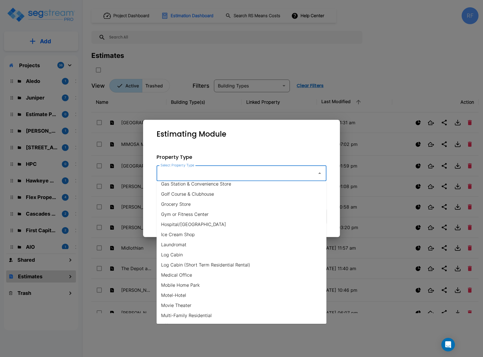
scroll to position [253, 0]
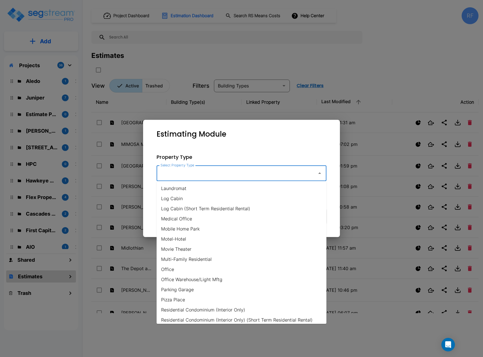
click at [178, 268] on li "Office" at bounding box center [241, 269] width 170 height 10
type input "Office"
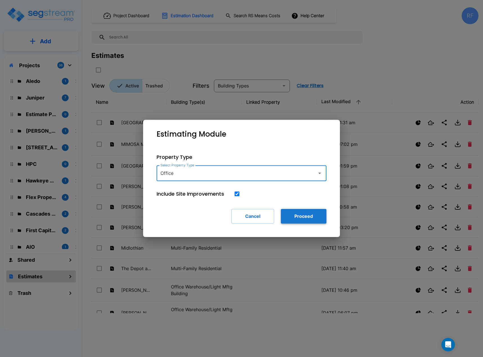
click at [288, 218] on button "Proceed" at bounding box center [304, 216] width 46 height 15
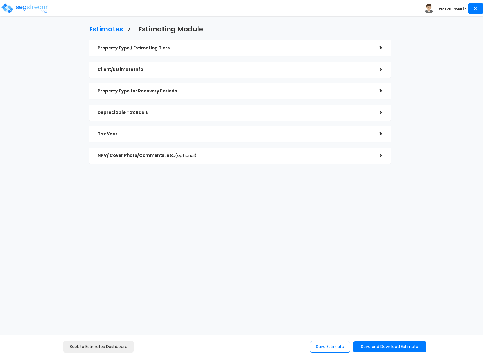
checkbox input "true"
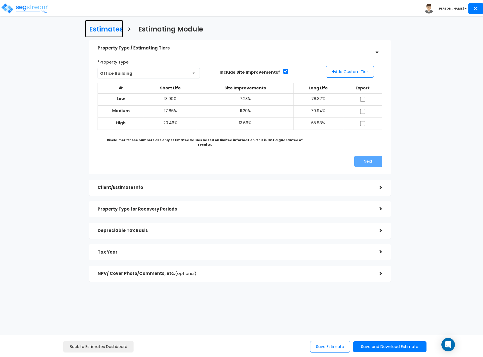
click at [108, 32] on h3 "Estimates" at bounding box center [106, 30] width 34 height 9
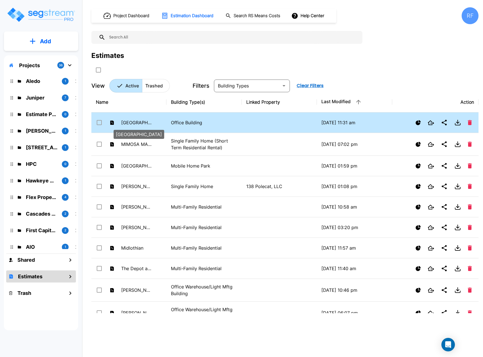
click at [143, 122] on p "[GEOGRAPHIC_DATA]" at bounding box center [136, 122] width 31 height 7
checkbox input "true"
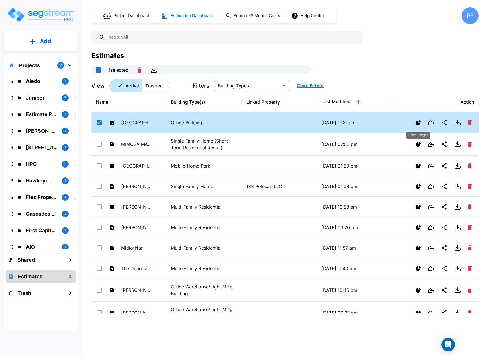
click at [417, 123] on icon "Show Ranges" at bounding box center [417, 122] width 5 height 5
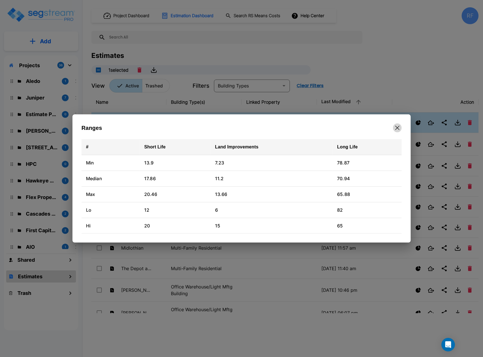
click at [397, 129] on icon "button" at bounding box center [397, 128] width 4 height 4
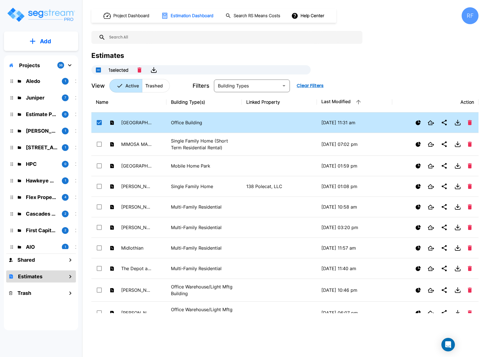
click at [55, 43] on button "Add" at bounding box center [41, 41] width 74 height 16
click at [53, 89] on p "Add Estimate" at bounding box center [44, 88] width 29 height 7
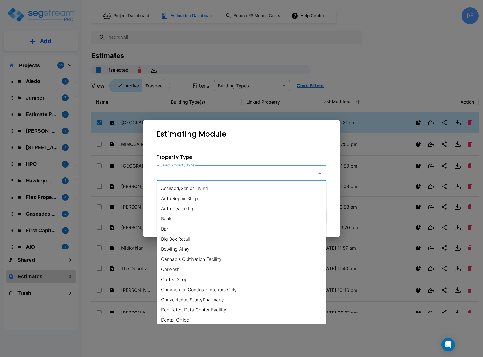
click at [245, 172] on input "Select Property Type" at bounding box center [235, 173] width 153 height 11
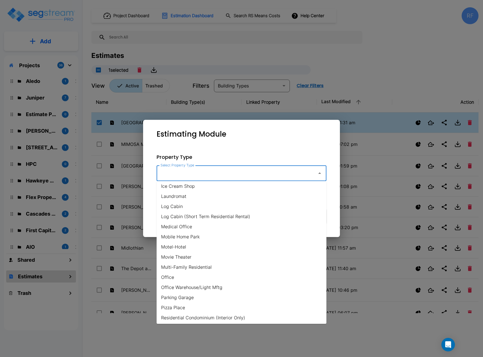
scroll to position [253, 0]
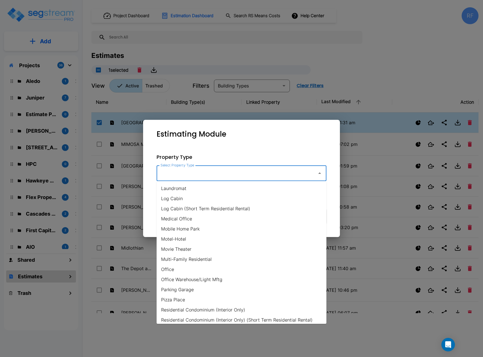
click at [223, 270] on li "Office" at bounding box center [241, 269] width 170 height 10
type input "Office"
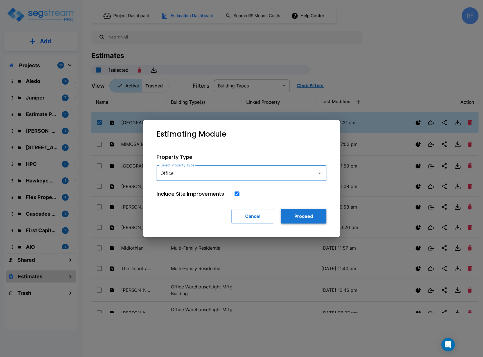
click at [299, 214] on button "Proceed" at bounding box center [304, 216] width 46 height 15
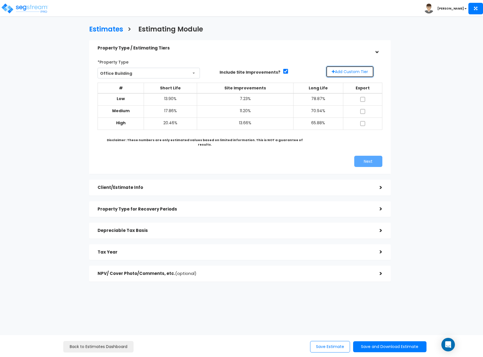
click at [339, 71] on button "Add Custom Tier" at bounding box center [350, 72] width 48 height 12
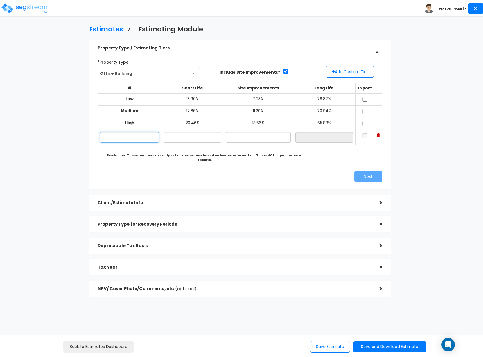
click at [124, 138] on input "text" at bounding box center [129, 137] width 59 height 10
type input "Lo"
click at [173, 140] on input "text" at bounding box center [192, 137] width 58 height 10
type input "12.00%"
type input "6.00%"
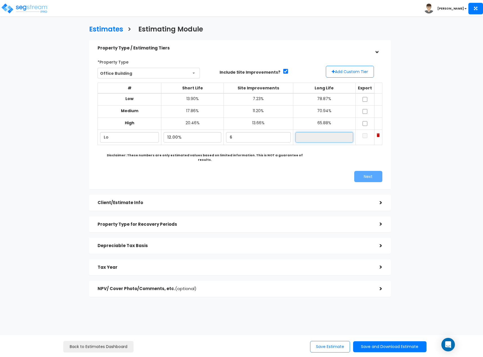
type input "82.00%"
click at [354, 66] on button "Add Custom Tier" at bounding box center [350, 72] width 48 height 12
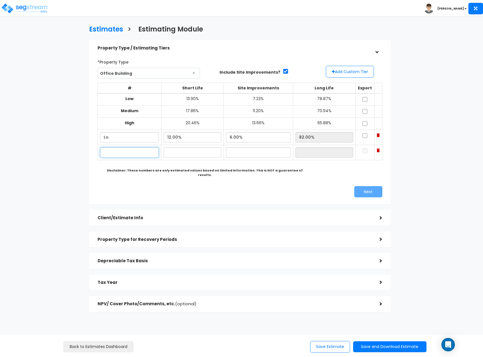
click at [135, 154] on input "text" at bounding box center [129, 152] width 59 height 10
type input "Hi"
type input "20.00%"
type input "15.00%"
type input "65.00%"
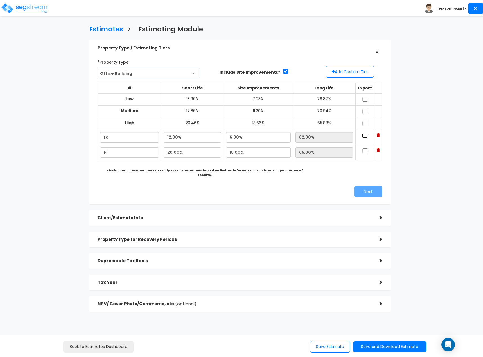
drag, startPoint x: 367, startPoint y: 134, endPoint x: 366, endPoint y: 143, distance: 9.1
click at [367, 134] on input "checkbox" at bounding box center [365, 135] width 6 height 5
checkbox input "true"
click at [366, 150] on input "checkbox" at bounding box center [365, 150] width 6 height 5
checkbox input "true"
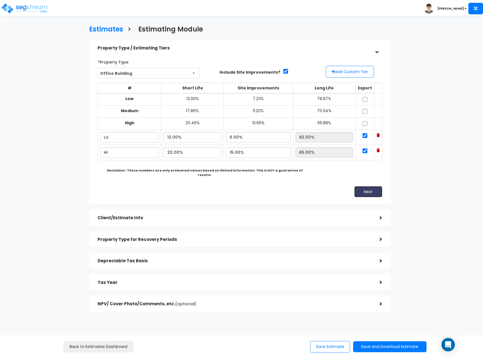
click at [368, 187] on button "Next" at bounding box center [368, 191] width 28 height 11
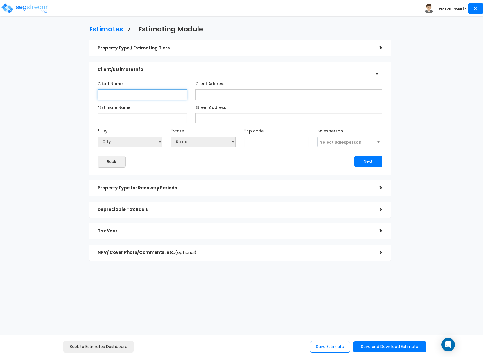
click at [145, 97] on input "Client Name" at bounding box center [141, 94] width 89 height 10
type input "CAMCO"
click at [104, 118] on input "*Estimate Name" at bounding box center [141, 118] width 89 height 10
type input "Centrum Glenridge"
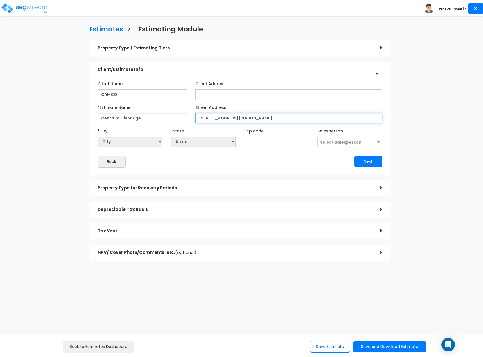
type input "780 Johnson Ferry Rd NE"
click at [299, 144] on input "text" at bounding box center [276, 142] width 65 height 10
type input "30"
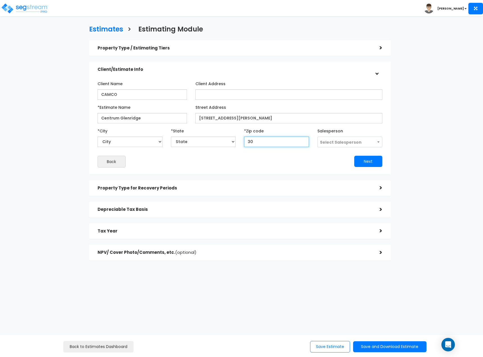
select select "GA"
type input "30342"
click at [372, 163] on button "Next" at bounding box center [368, 161] width 28 height 11
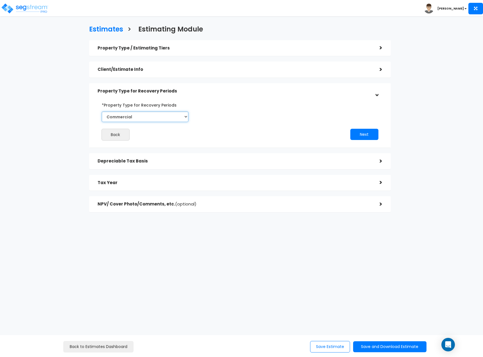
click at [170, 115] on select "Commercial Residential" at bounding box center [145, 117] width 87 height 10
drag, startPoint x: 248, startPoint y: 111, endPoint x: 266, endPoint y: 113, distance: 18.1
click at [248, 111] on div "Back Next" at bounding box center [239, 120] width 293 height 40
click at [366, 132] on button "Next" at bounding box center [364, 134] width 28 height 11
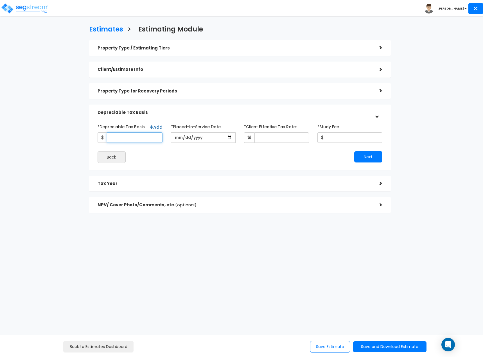
click at [159, 139] on input "*Depreciable Tax Basis" at bounding box center [135, 137] width 56 height 10
type input "23,500,000"
click at [179, 136] on input "date" at bounding box center [203, 137] width 65 height 10
type input "2024-06-04"
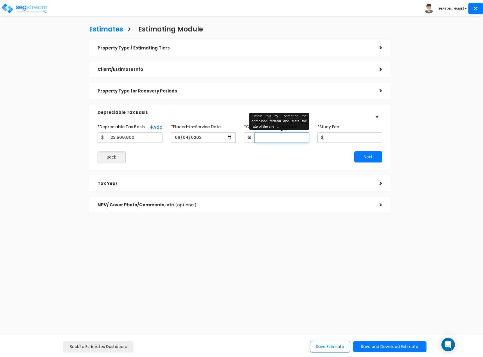
click at [299, 142] on input "*Client Effective Tax Rate:" at bounding box center [281, 137] width 54 height 10
type input "37"
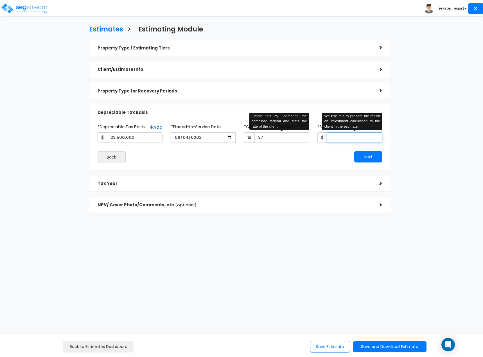
click at [344, 139] on input "*Study Fee" at bounding box center [354, 137] width 56 height 10
type input "0.01"
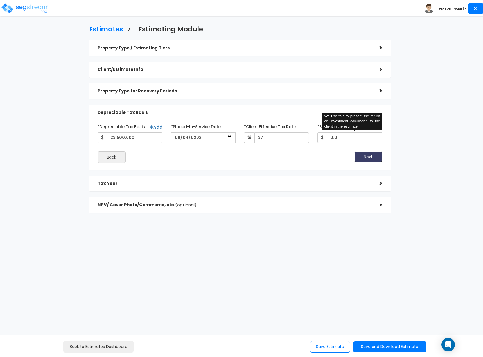
click at [375, 158] on button "Next" at bounding box center [368, 156] width 28 height 11
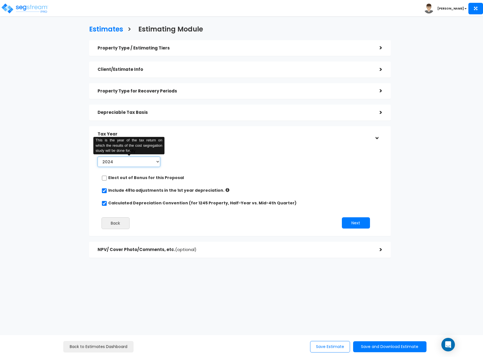
click at [154, 161] on select "2024 2025 2026" at bounding box center [128, 161] width 63 height 10
select select "2025"
click at [97, 156] on select "2024 2025 2026" at bounding box center [128, 161] width 63 height 10
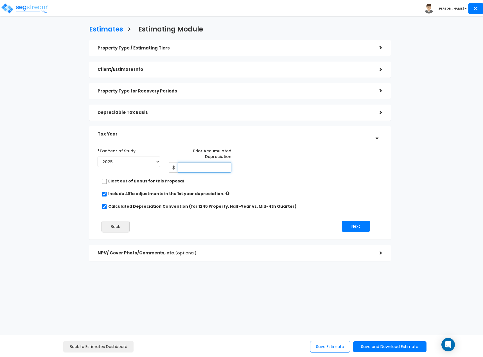
click at [204, 171] on input "Prior Accumulated Depreciation" at bounding box center [204, 167] width 53 height 10
type input "564,000"
click at [351, 229] on button "Next" at bounding box center [356, 225] width 28 height 11
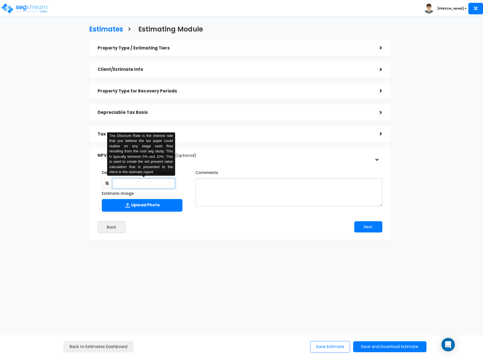
click at [152, 186] on input "text" at bounding box center [143, 183] width 63 height 10
type input "6"
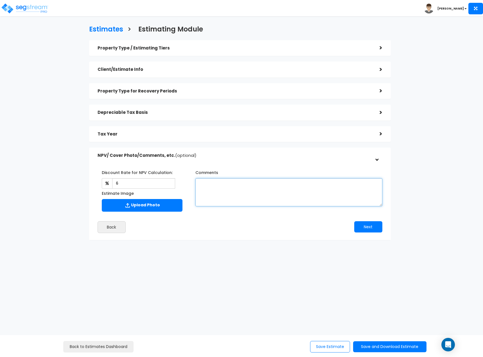
click at [226, 200] on textarea "Comments" at bounding box center [288, 192] width 187 height 28
click at [366, 226] on button "Next" at bounding box center [368, 226] width 28 height 11
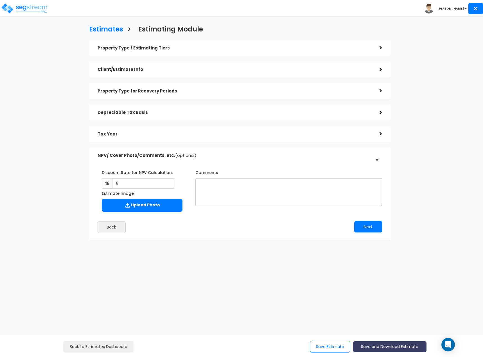
click at [382, 344] on button "Save and Download Estimate" at bounding box center [389, 346] width 73 height 11
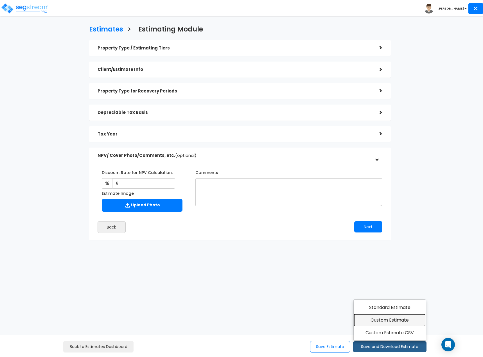
click at [387, 318] on link "Custom Estimate" at bounding box center [389, 319] width 72 height 13
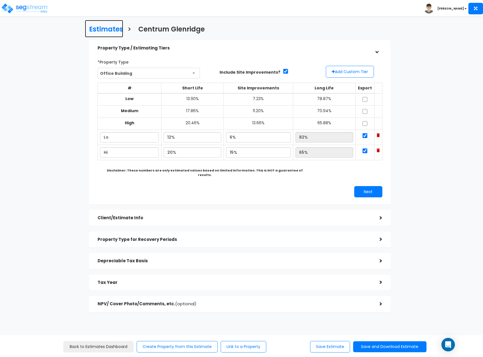
click at [109, 28] on h3 "Estimates" at bounding box center [106, 30] width 34 height 9
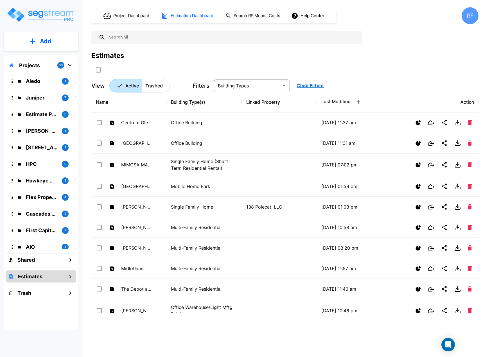
click at [46, 37] on p "Add" at bounding box center [45, 41] width 11 height 8
click at [47, 90] on p "Add Estimate" at bounding box center [44, 88] width 29 height 7
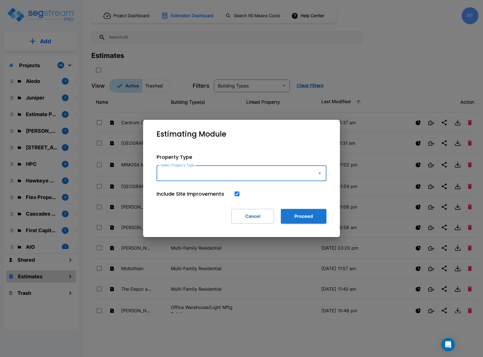
click at [318, 174] on icon "button" at bounding box center [319, 173] width 7 height 7
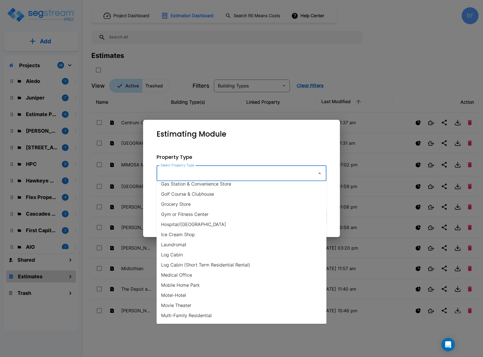
scroll to position [253, 0]
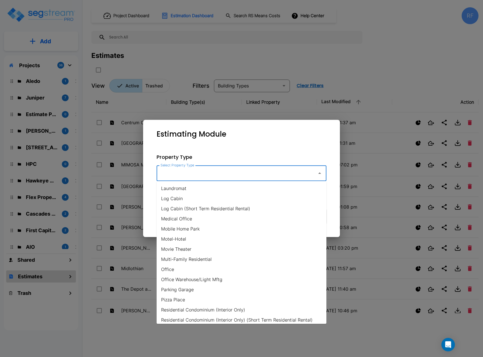
click at [193, 266] on li "Office" at bounding box center [241, 269] width 170 height 10
type input "Office"
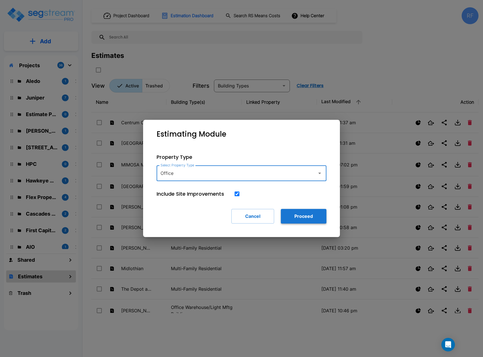
click at [306, 219] on button "Proceed" at bounding box center [304, 216] width 46 height 15
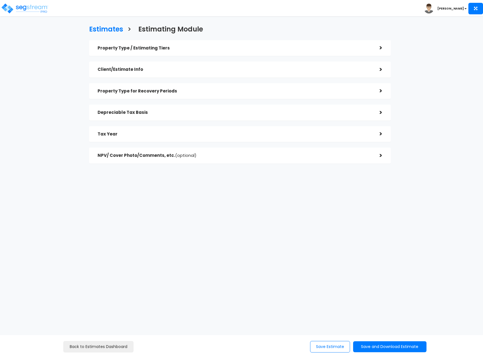
checkbox input "true"
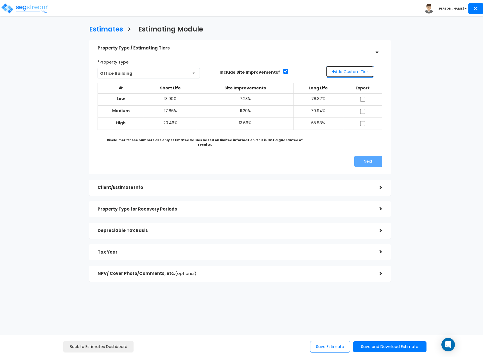
click at [354, 70] on button "Add Custom Tier" at bounding box center [350, 72] width 48 height 12
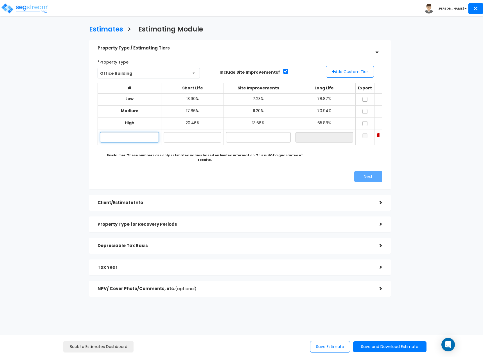
click at [137, 137] on input "text" at bounding box center [129, 137] width 59 height 10
type input "Lo"
click at [176, 138] on input "text" at bounding box center [192, 137] width 58 height 10
type input "12.00%"
click at [258, 141] on input "text" at bounding box center [258, 137] width 65 height 10
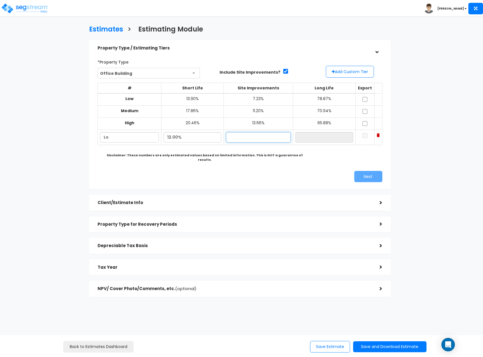
click at [243, 137] on input "text" at bounding box center [258, 137] width 65 height 10
type input "6.00%"
type input "82.00%"
click at [307, 140] on input "82.00%" at bounding box center [324, 137] width 58 height 10
click at [342, 71] on button "Add Custom Tier" at bounding box center [350, 72] width 48 height 12
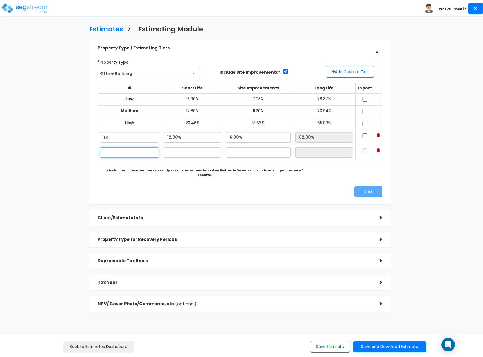
click at [124, 152] on input "text" at bounding box center [129, 152] width 59 height 10
type input "Hi"
click at [174, 153] on input "text" at bounding box center [192, 152] width 58 height 10
type input "20.00%"
click at [245, 155] on input "text" at bounding box center [258, 152] width 65 height 10
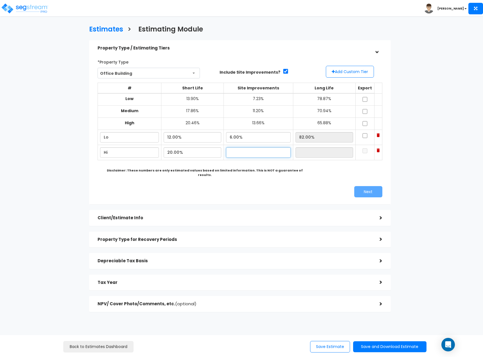
type input "15.00%"
type input "65.00%"
click at [367, 133] on input "checkbox" at bounding box center [365, 135] width 6 height 5
checkbox input "true"
click at [367, 152] on input "checkbox" at bounding box center [365, 150] width 6 height 5
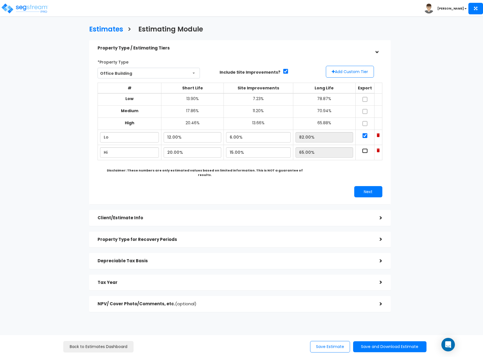
checkbox input "true"
click at [366, 186] on button "Next" at bounding box center [368, 191] width 28 height 11
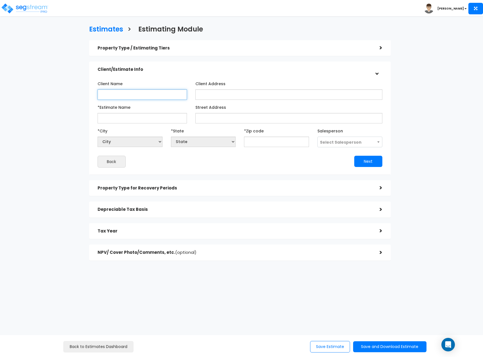
click at [144, 96] on input "Client Name" at bounding box center [141, 94] width 89 height 10
type input "CAMCO"
type input "Quorum Place"
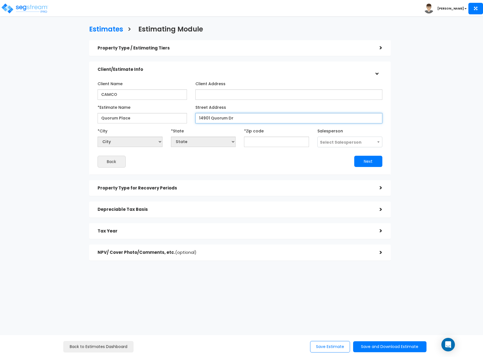
type input "14901 Quorum Dr"
click at [265, 142] on input "text" at bounding box center [276, 142] width 65 height 10
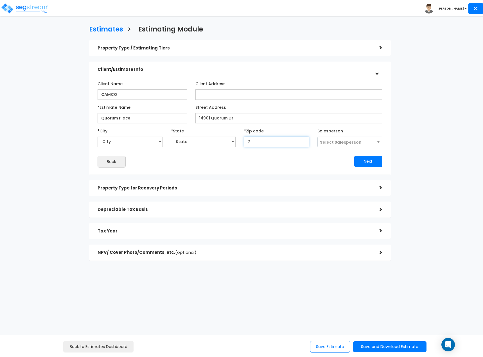
type input "75"
select select "[GEOGRAPHIC_DATA]"
type input "75254"
click at [366, 163] on button "Next" at bounding box center [368, 161] width 28 height 11
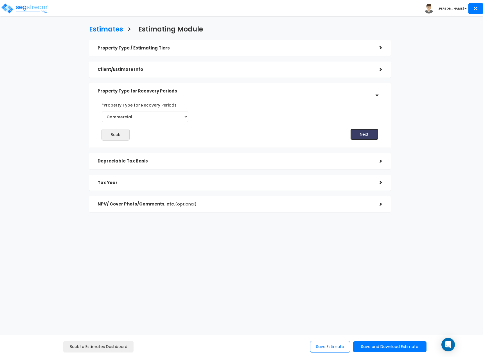
click at [361, 137] on button "Next" at bounding box center [364, 134] width 28 height 11
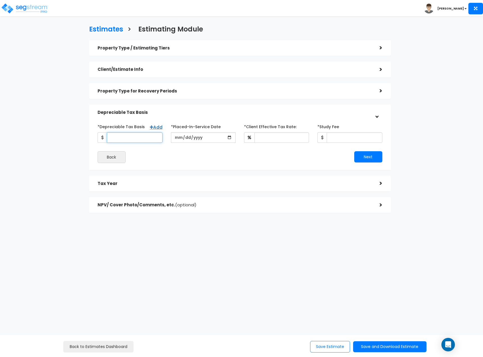
click at [122, 138] on input "*Depreciable Tax Basis" at bounding box center [135, 137] width 56 height 10
type input "16,875,000"
click at [180, 136] on input "date" at bounding box center [203, 137] width 65 height 10
type input "[DATE]"
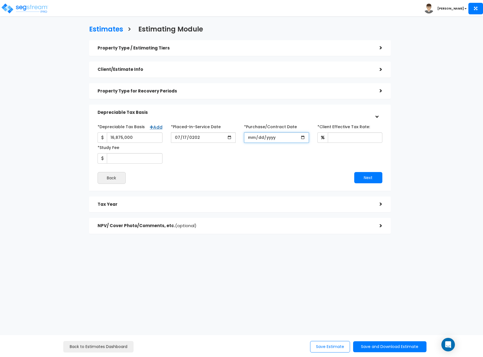
click at [250, 136] on input "*Purchase/Contract Date" at bounding box center [276, 137] width 65 height 10
type input "[DATE]"
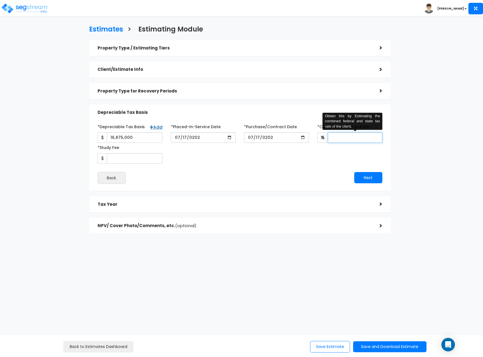
click at [370, 140] on input "*Client Effective Tax Rate:" at bounding box center [354, 137] width 54 height 10
click at [227, 172] on div "Back" at bounding box center [166, 178] width 146 height 12
click at [346, 136] on input "*Client Effective Tax Rate:" at bounding box center [354, 137] width 54 height 10
type input "37"
click at [140, 161] on input "*Study Fee" at bounding box center [135, 158] width 56 height 10
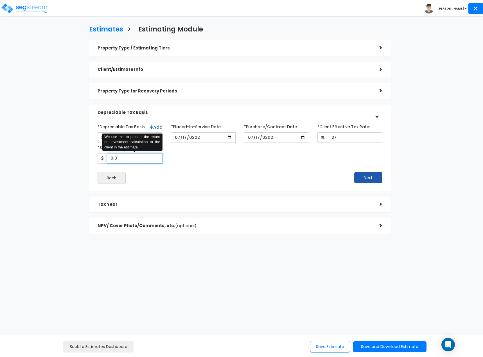
type input "0.01"
click at [361, 177] on button "Next" at bounding box center [368, 177] width 28 height 11
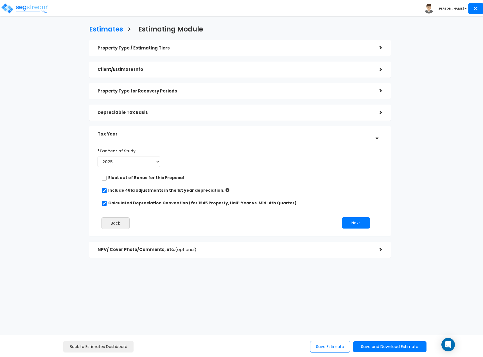
click at [158, 189] on label "Include 481a adjustments in the 1st year depreciation." at bounding box center [166, 190] width 116 height 6
click at [106, 188] on input "checkbox" at bounding box center [104, 190] width 6 height 5
checkbox input "false"
click at [350, 222] on button "Next" at bounding box center [356, 222] width 28 height 11
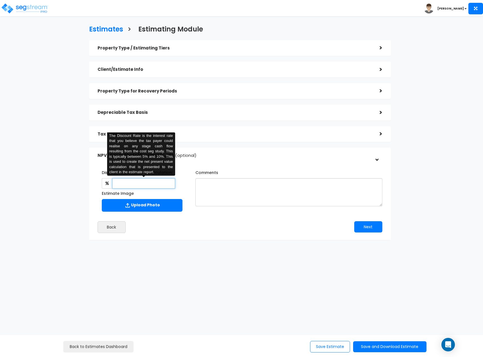
click at [161, 185] on input "text" at bounding box center [143, 183] width 63 height 10
type input "6"
click at [368, 228] on button "Next" at bounding box center [368, 226] width 28 height 11
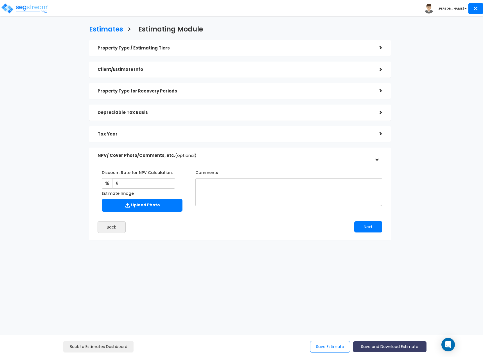
click at [399, 345] on button "Save and Download Estimate" at bounding box center [389, 346] width 73 height 11
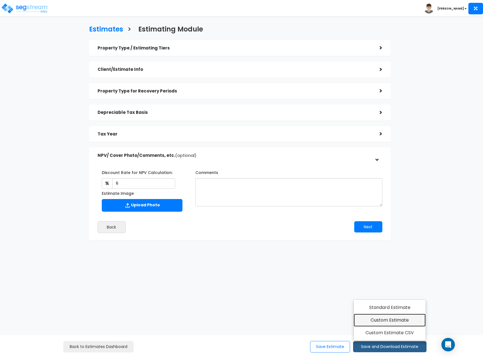
click at [391, 318] on link "Custom Estimate" at bounding box center [389, 319] width 72 height 13
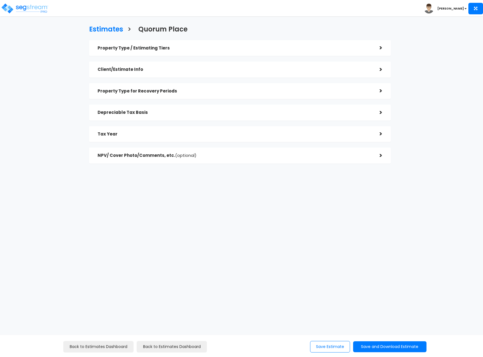
checkbox input "true"
